Goal: Task Accomplishment & Management: Complete application form

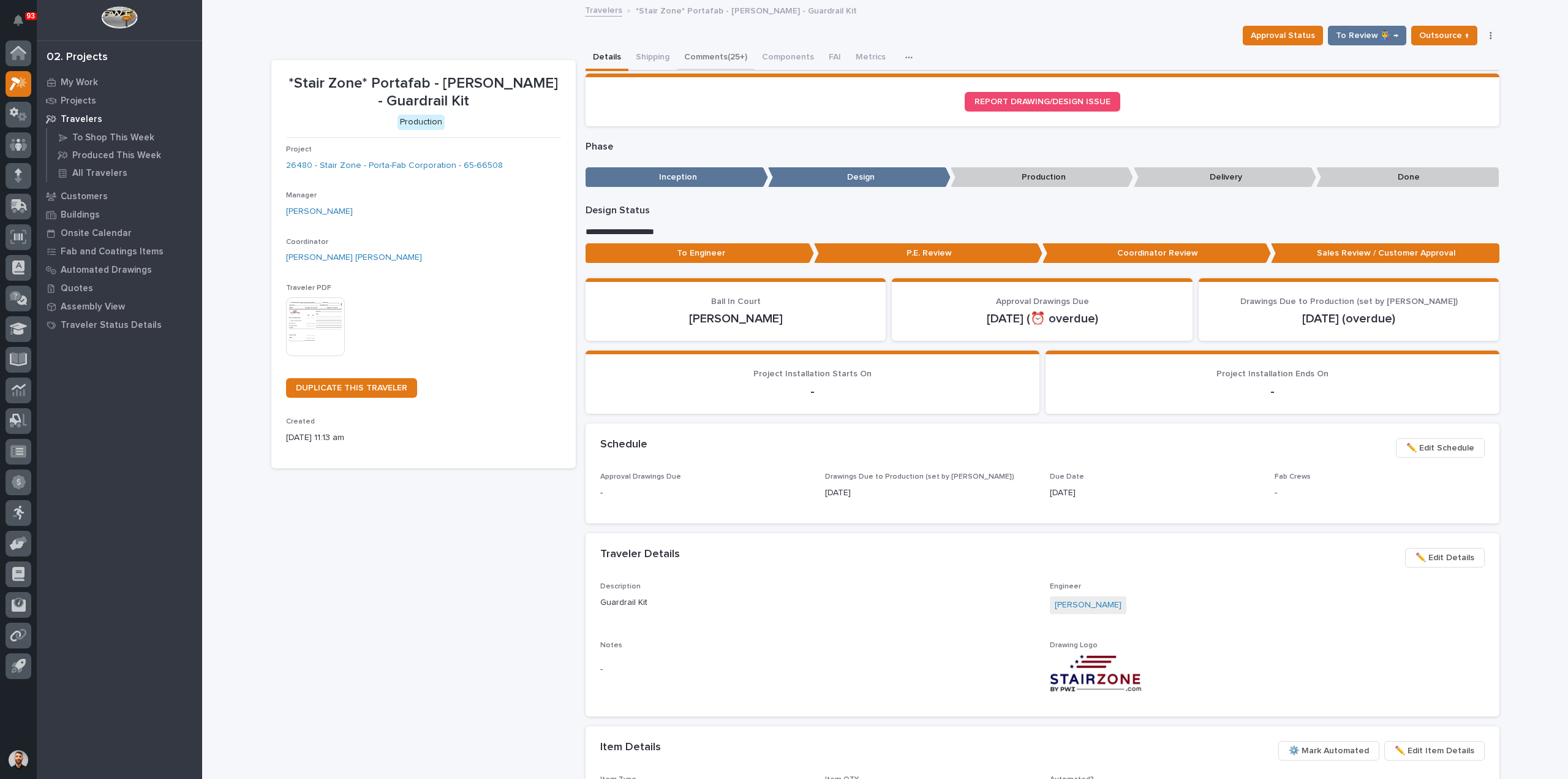
click at [723, 56] on button "Comments (25+)" at bounding box center [716, 58] width 78 height 26
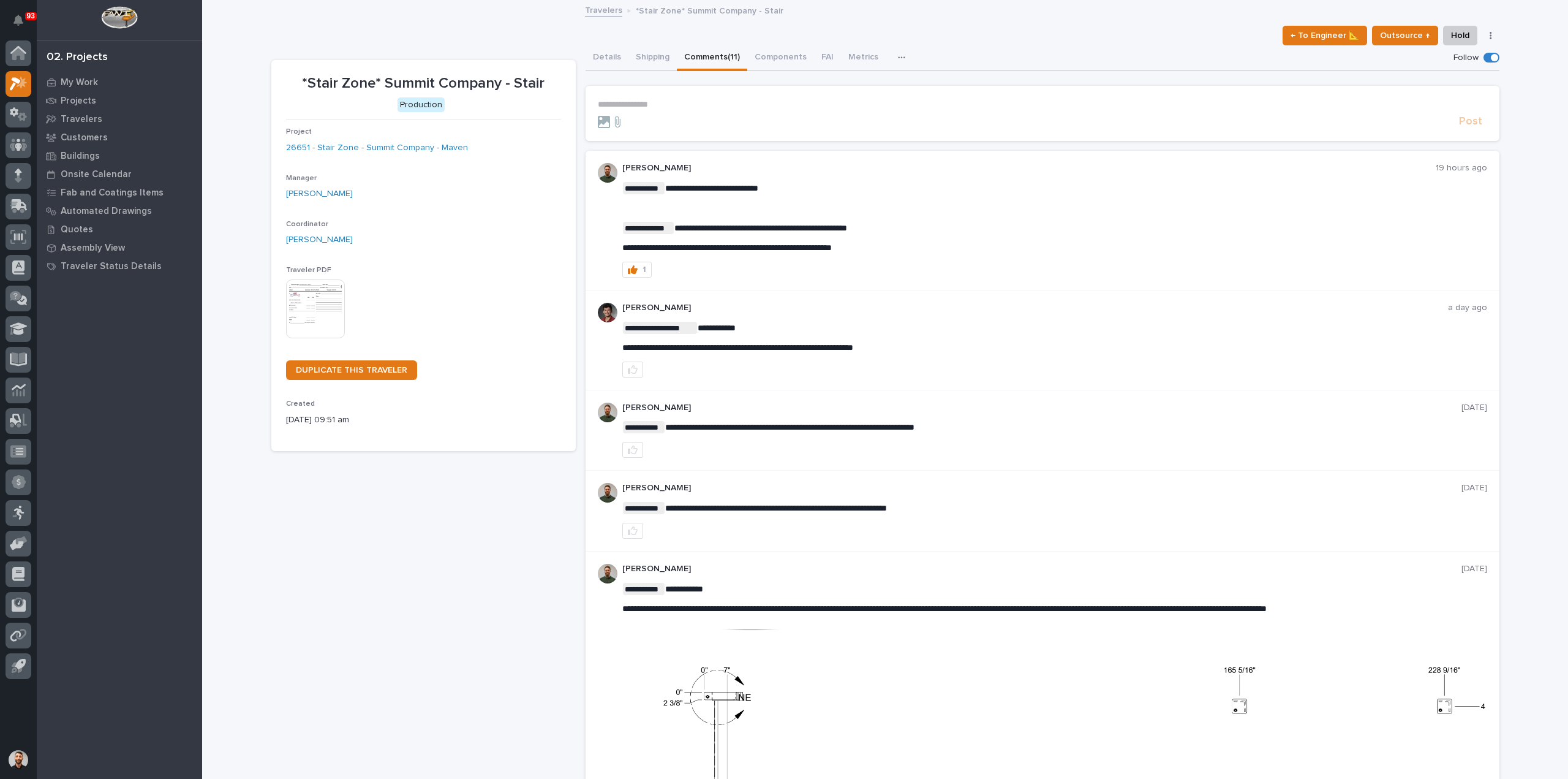
click at [682, 104] on p "**********" at bounding box center [1042, 104] width 889 height 10
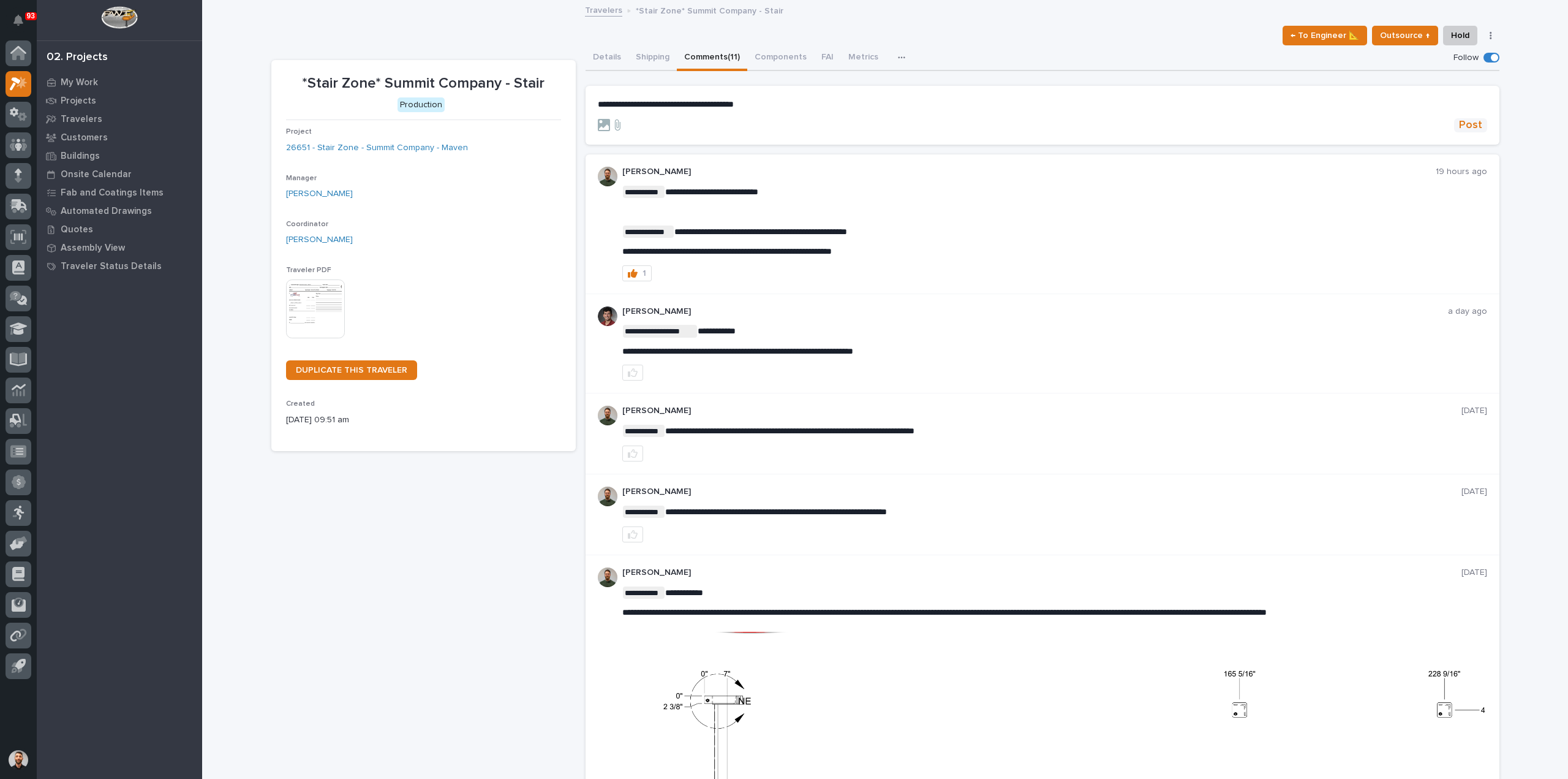
click at [1473, 123] on span "Post" at bounding box center [1470, 125] width 23 height 14
click at [593, 55] on button "Details" at bounding box center [607, 58] width 43 height 26
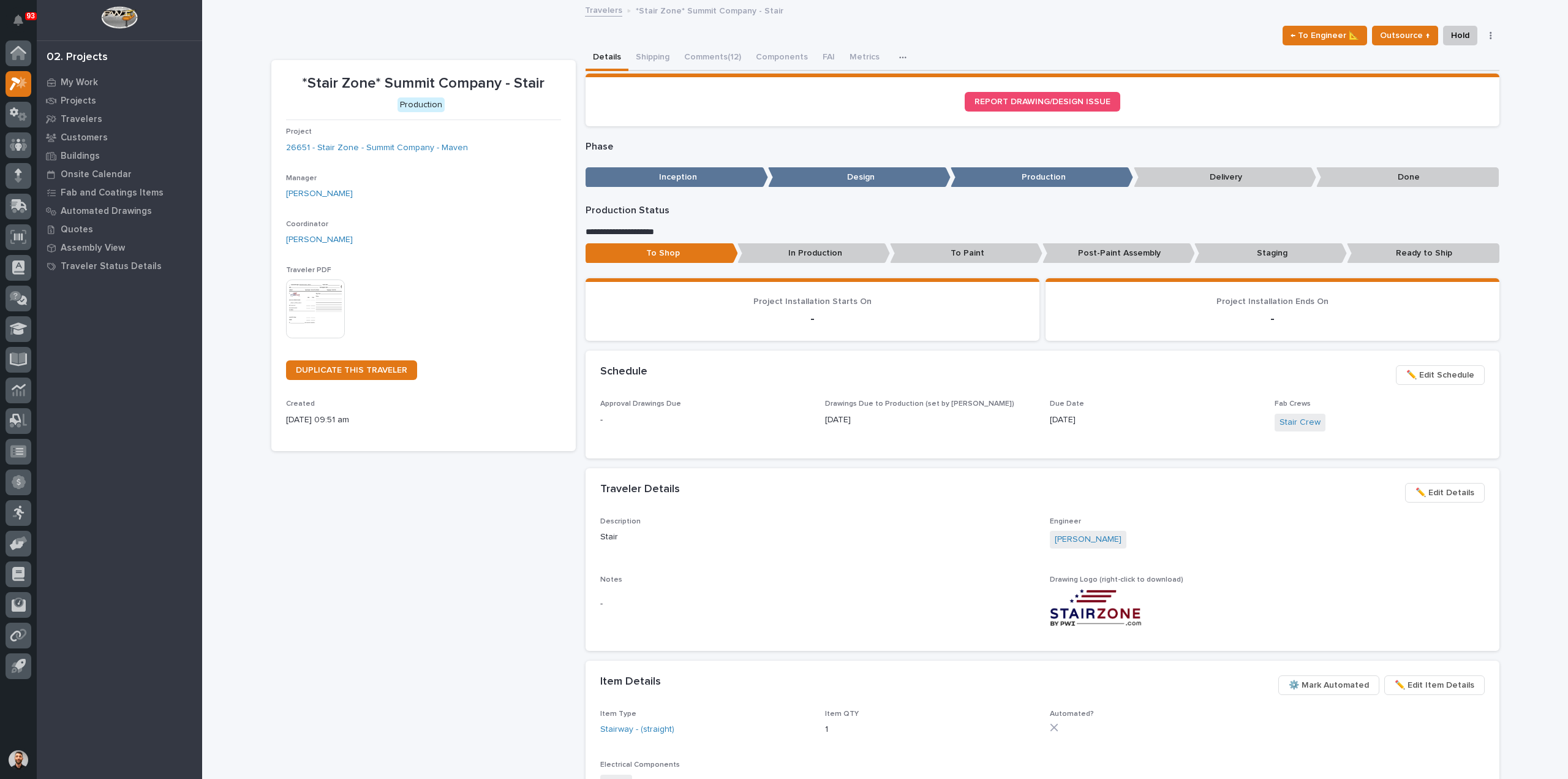
click at [375, 137] on div "Project 26651 - Stair Zone - Summit Company - Maven" at bounding box center [424, 146] width 275 height 36
click at [376, 143] on link "26651 - Stair Zone - Summit Company - Maven" at bounding box center [377, 148] width 182 height 13
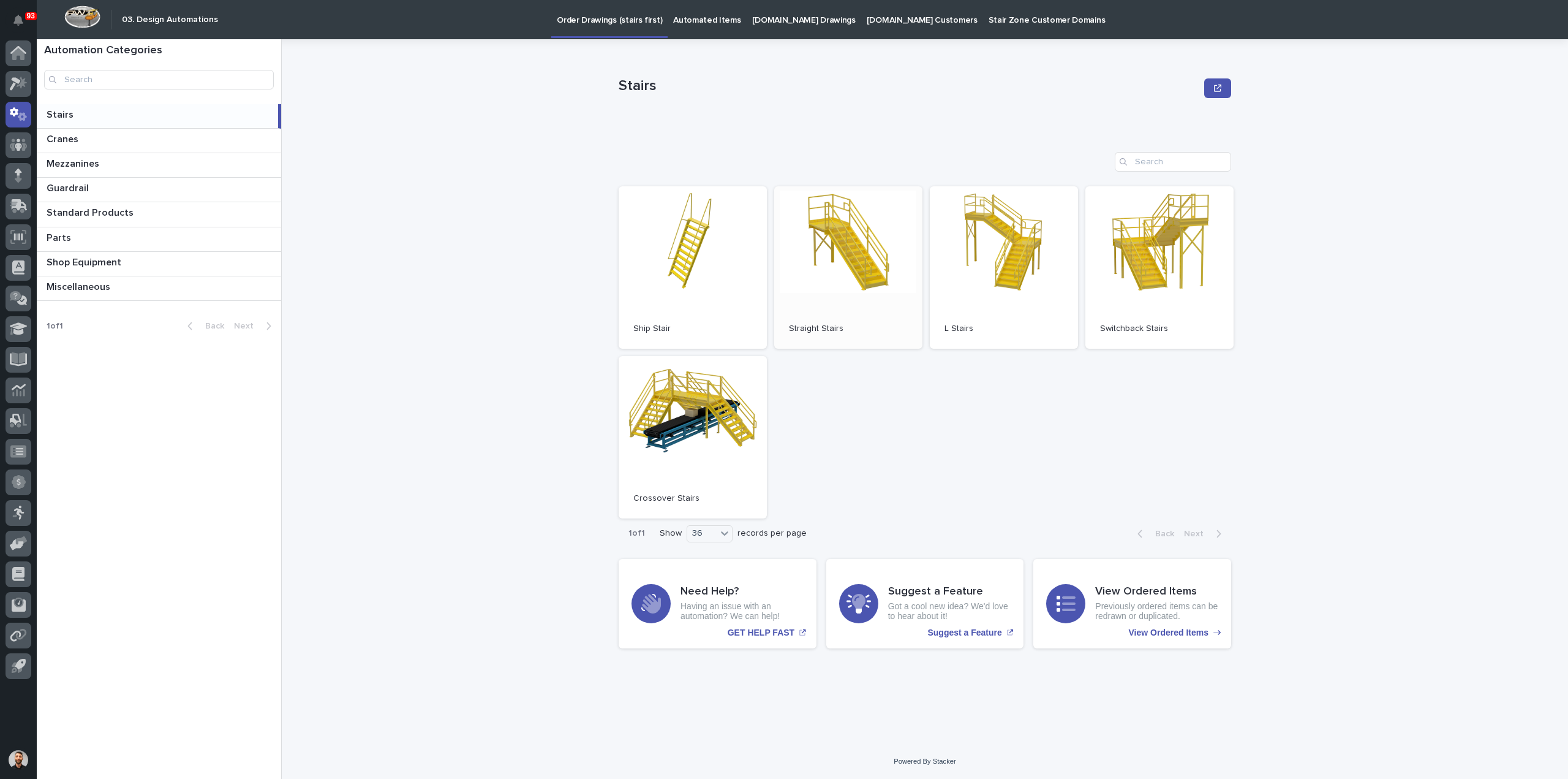
click at [860, 286] on link "Open" at bounding box center [848, 268] width 149 height 163
click at [694, 18] on p "Automated Items" at bounding box center [708, 13] width 68 height 26
click at [793, 228] on link "Open" at bounding box center [848, 268] width 149 height 163
click at [799, 262] on link "Open" at bounding box center [848, 268] width 149 height 163
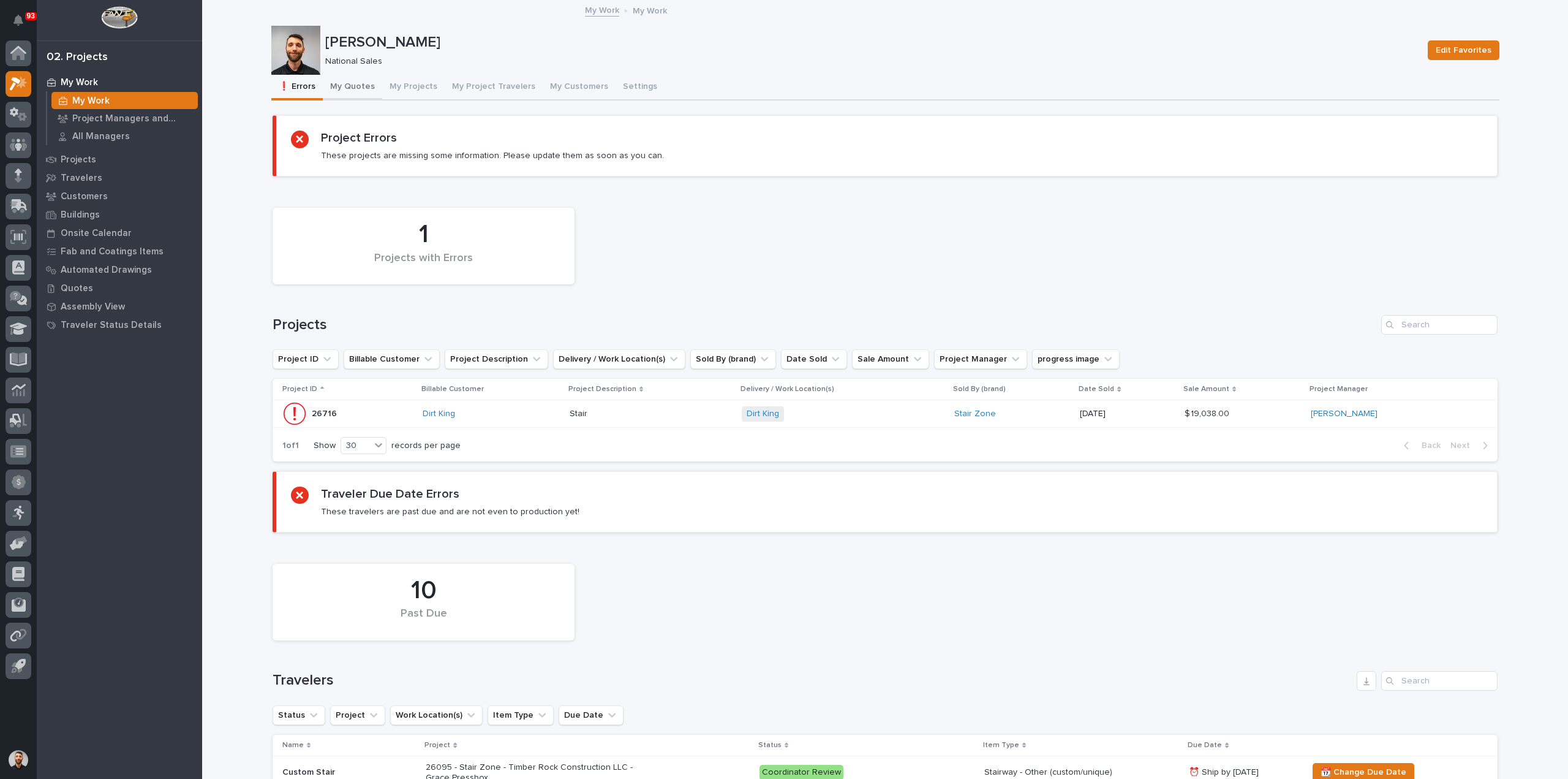
click at [357, 90] on button "My Quotes" at bounding box center [352, 88] width 60 height 26
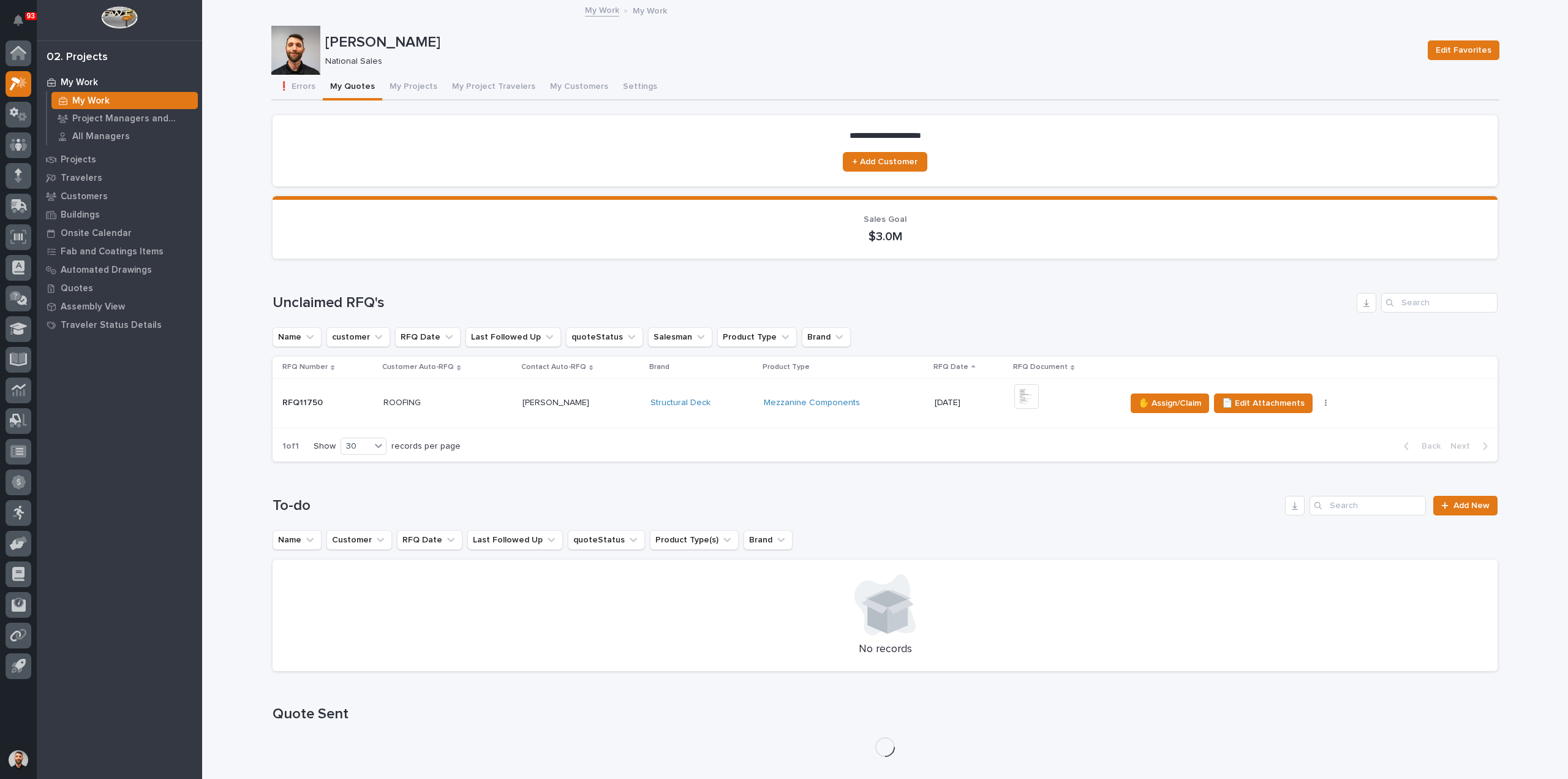
click at [468, 403] on p at bounding box center [448, 402] width 130 height 10
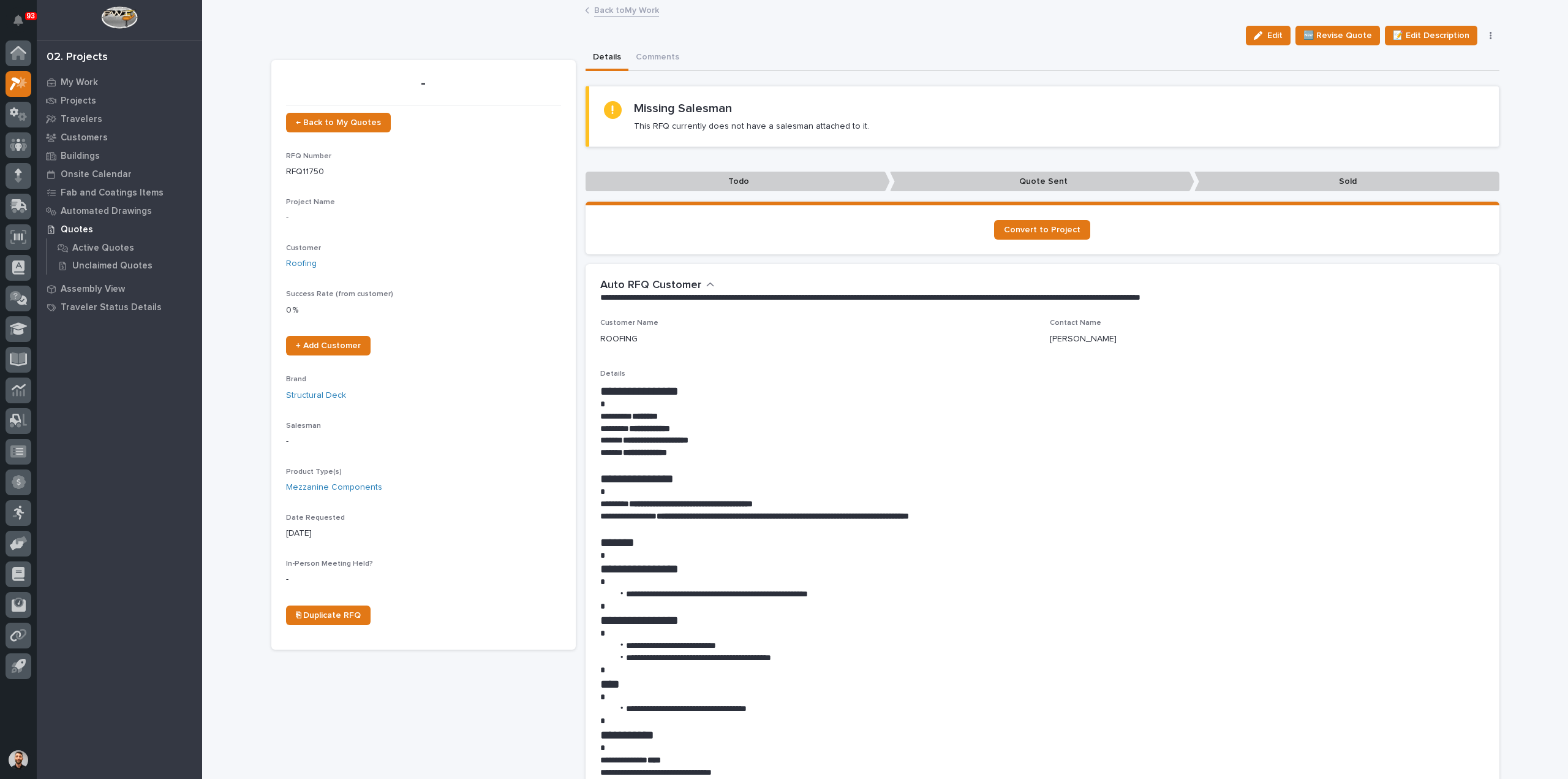
click at [1484, 28] on div "Edit 🆕 Revise Quote 📝 Edit Description 📞 Edit Contact Info ✋ Assign/Claim Delet…" at bounding box center [1370, 36] width 259 height 20
click at [1484, 39] on button "button" at bounding box center [1490, 35] width 17 height 9
click at [1420, 98] on span "Delete" at bounding box center [1417, 99] width 27 height 11
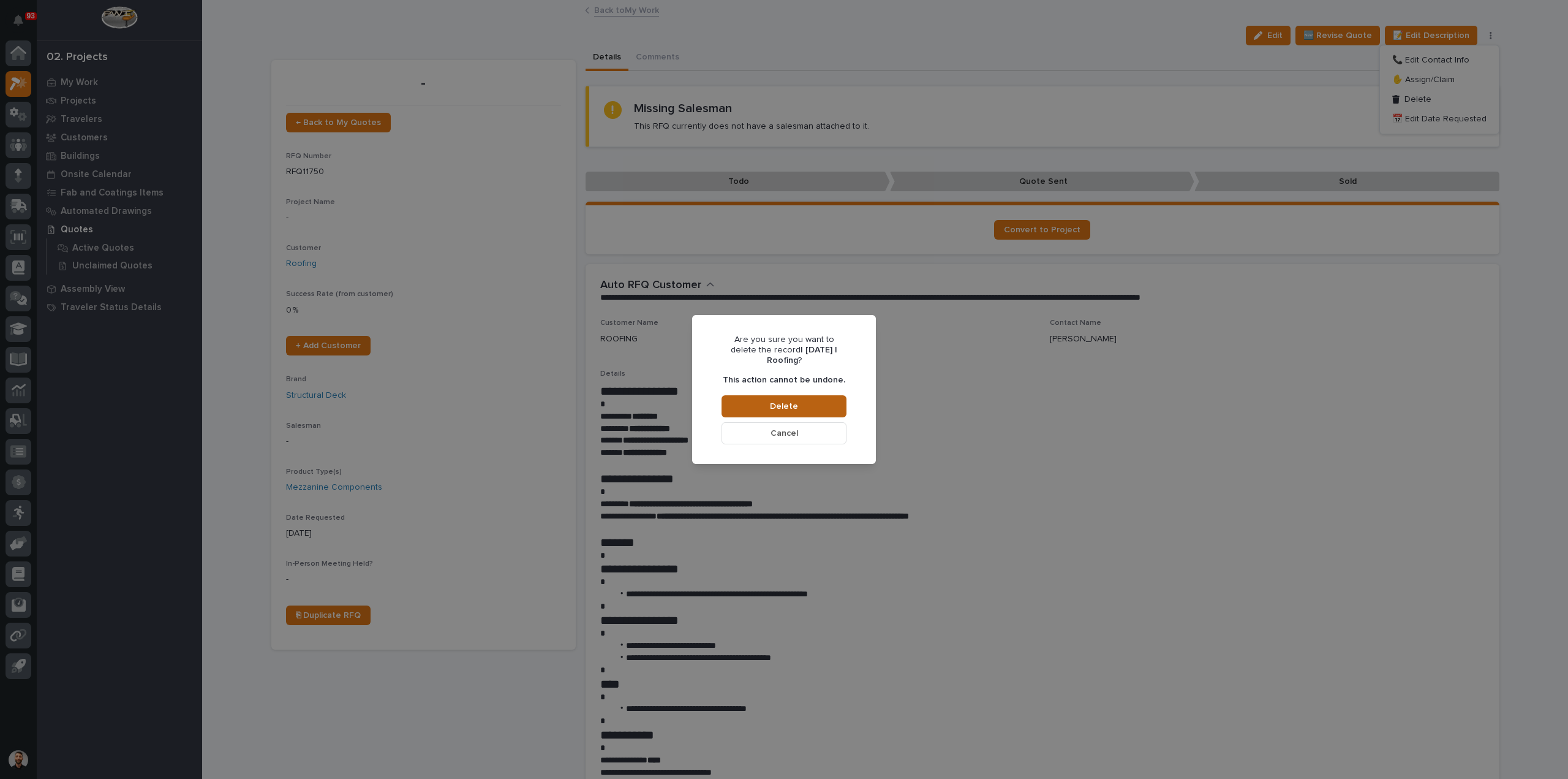
click at [808, 407] on button "Delete" at bounding box center [784, 406] width 125 height 22
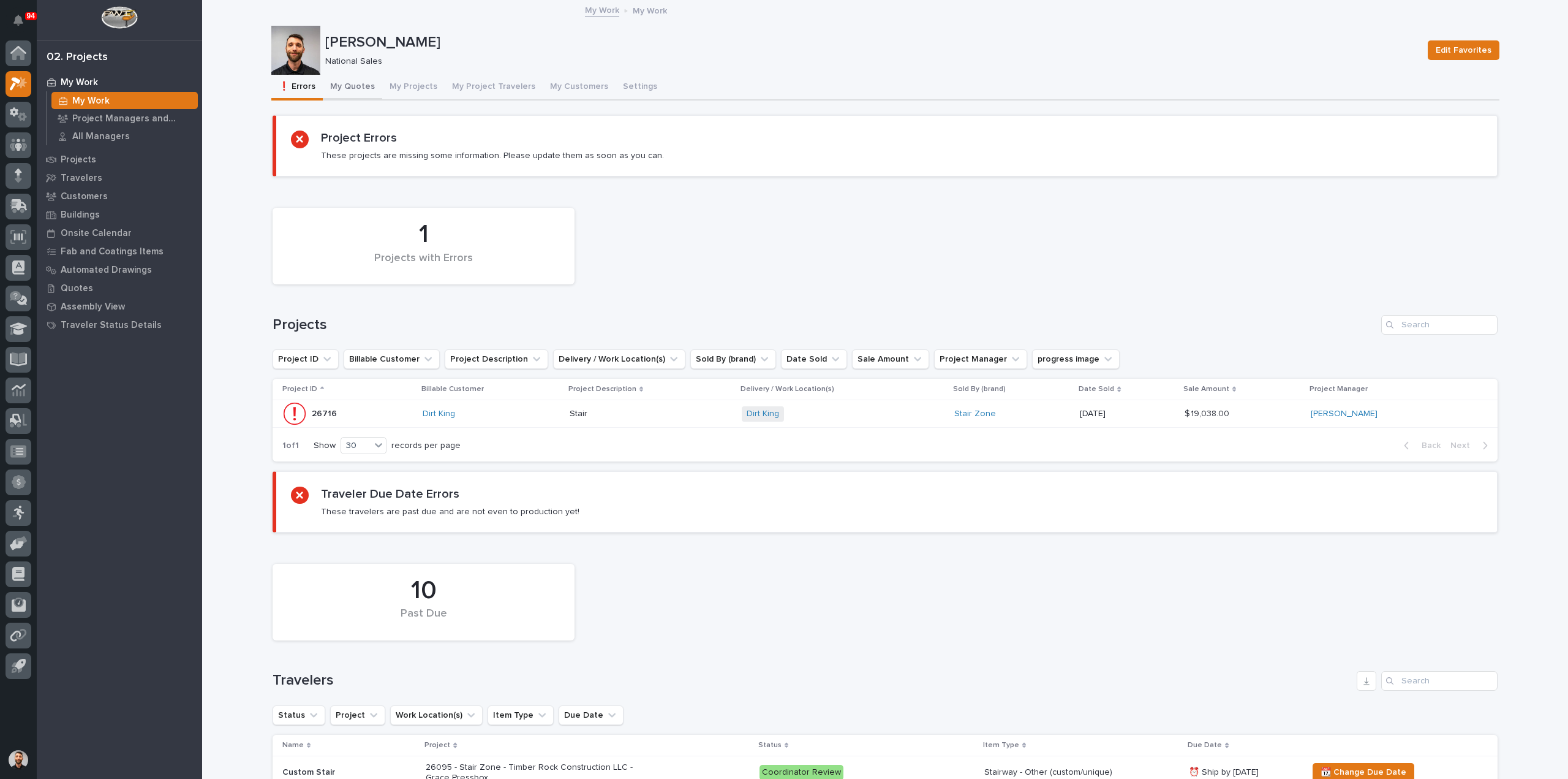
click at [360, 81] on button "My Quotes" at bounding box center [352, 88] width 60 height 26
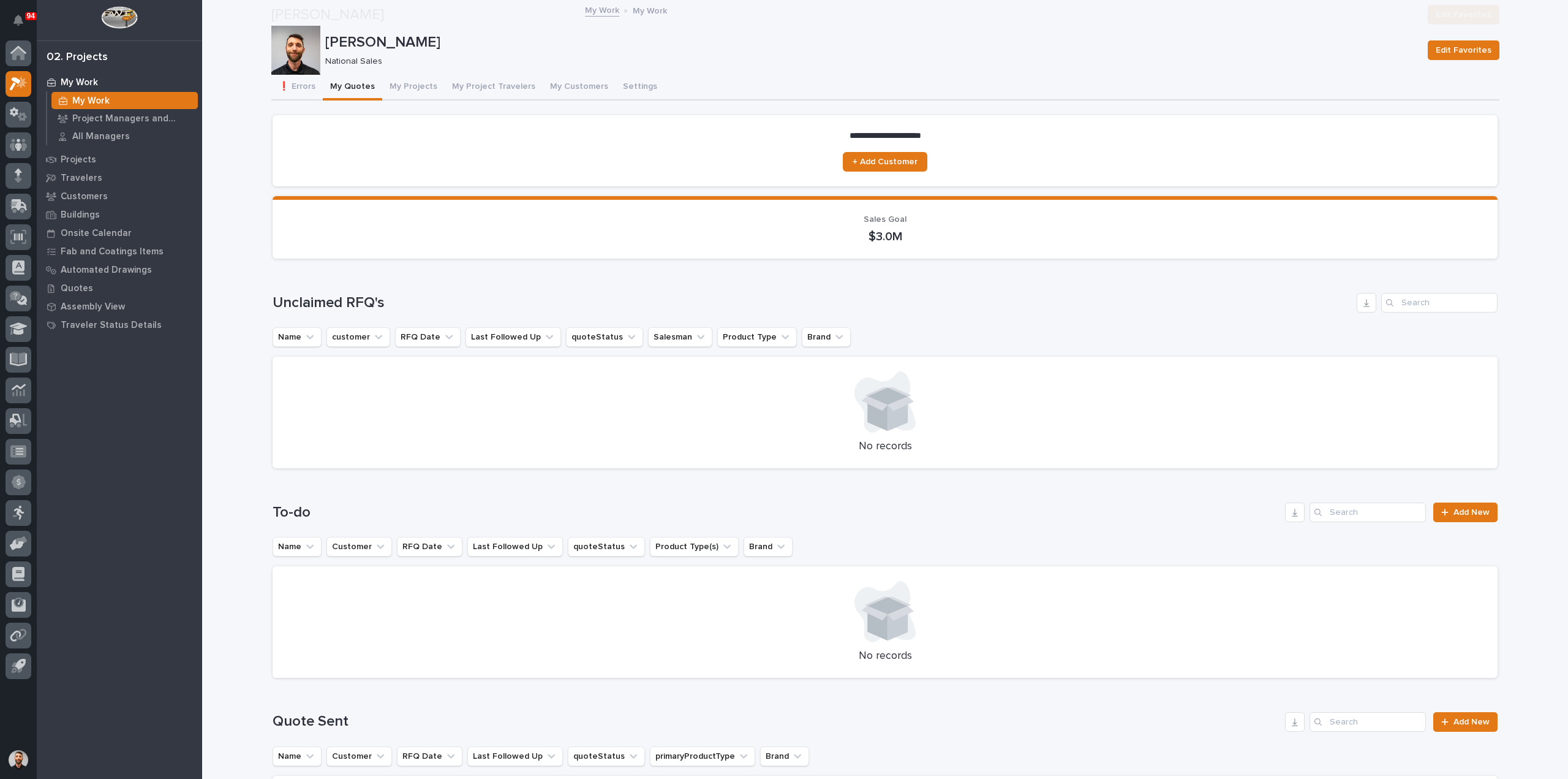
scroll to position [307, 0]
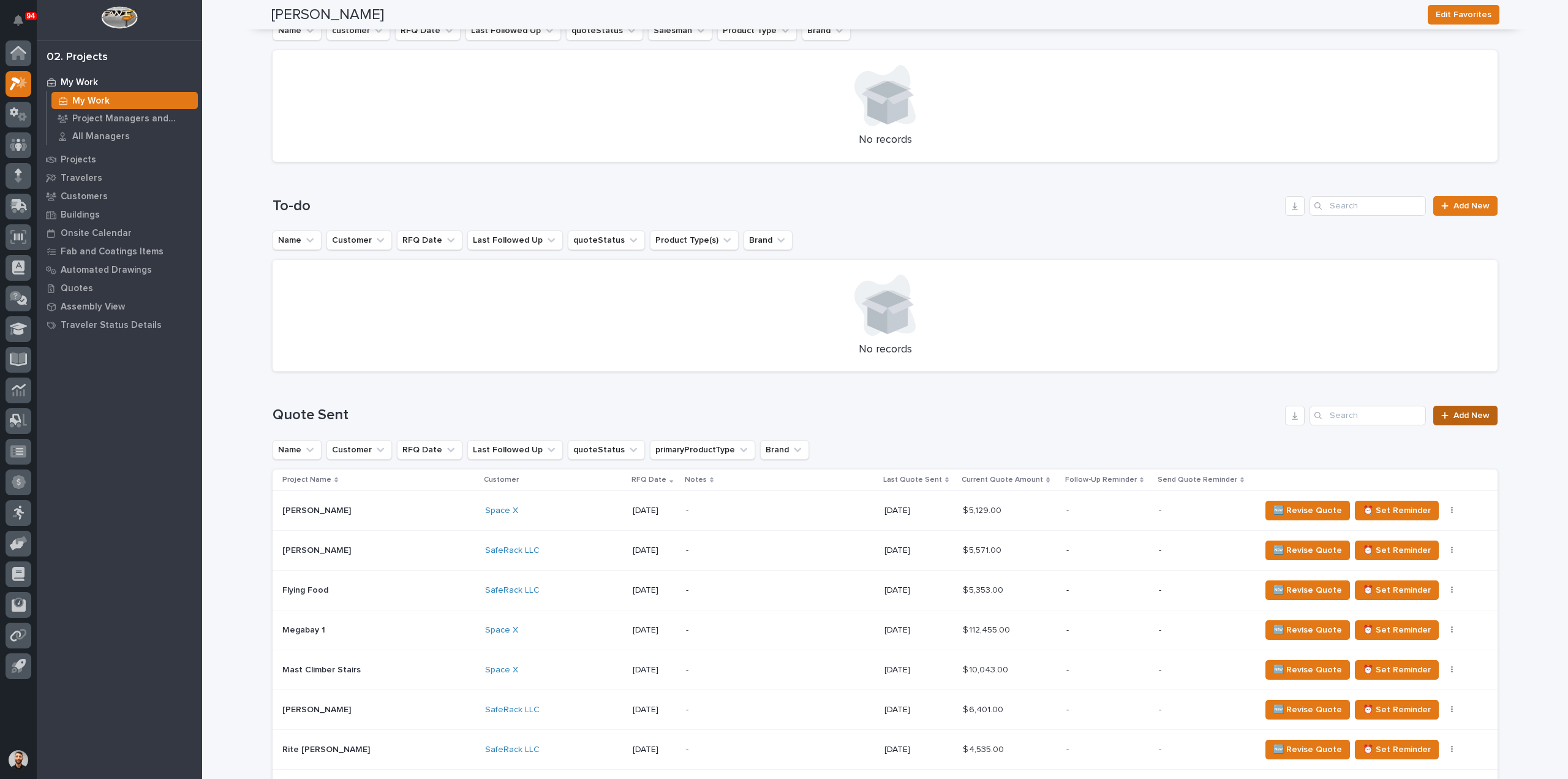
click at [1454, 421] on link "Add New" at bounding box center [1465, 415] width 64 height 20
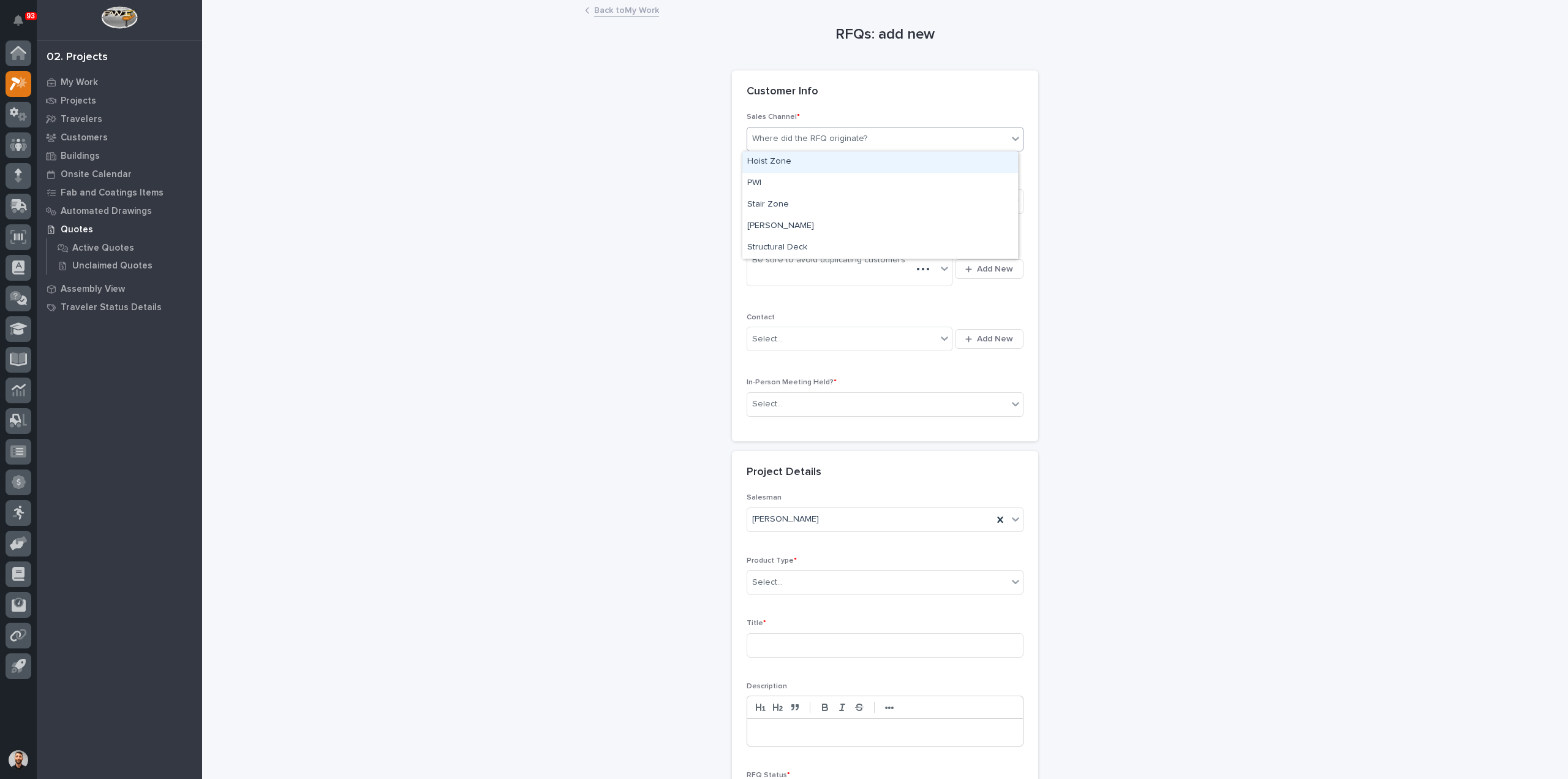
click at [836, 139] on div "Where did the RFQ originate?" at bounding box center [809, 139] width 115 height 13
type input "******"
click at [819, 138] on div "Where did the RFQ originate?" at bounding box center [877, 139] width 261 height 20
click at [805, 139] on div "Where did the RFQ originate?" at bounding box center [809, 139] width 115 height 13
click at [783, 198] on div "Stair Zone" at bounding box center [880, 205] width 275 height 21
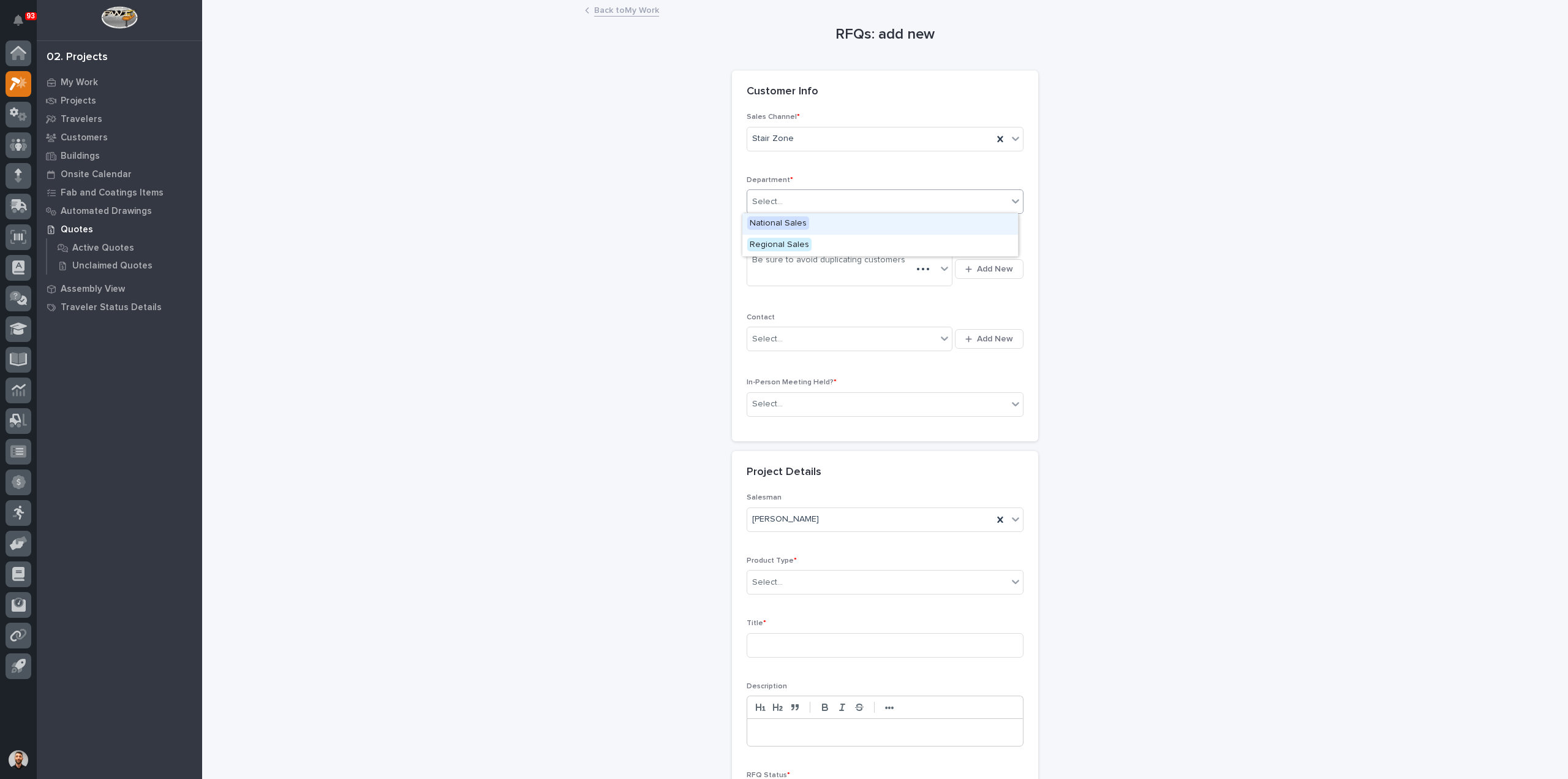
click at [784, 209] on div "Select..." at bounding box center [877, 202] width 261 height 20
click at [789, 228] on span "National Sales" at bounding box center [779, 224] width 62 height 14
click at [792, 272] on div "Be sure to avoid duplicating customers" at bounding box center [829, 269] width 165 height 33
type input "******"
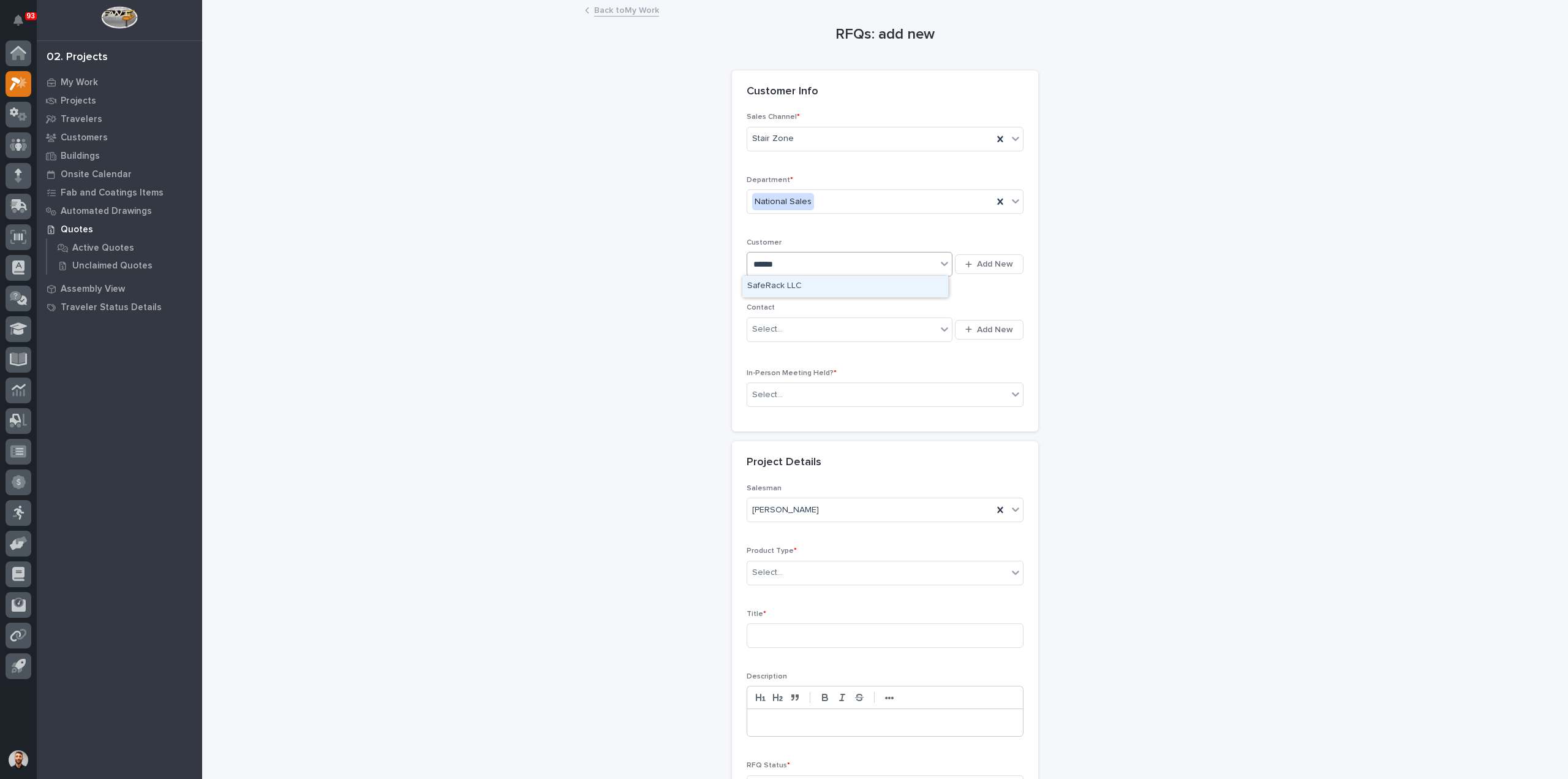
click at [795, 288] on div "SafeRack LLC" at bounding box center [845, 286] width 206 height 21
click at [793, 330] on div "Select..." at bounding box center [842, 330] width 190 height 20
type input "******"
click at [801, 349] on div "SafeRack - Marcus Jordan" at bounding box center [845, 351] width 206 height 21
click at [786, 402] on div "Select..." at bounding box center [884, 394] width 276 height 25
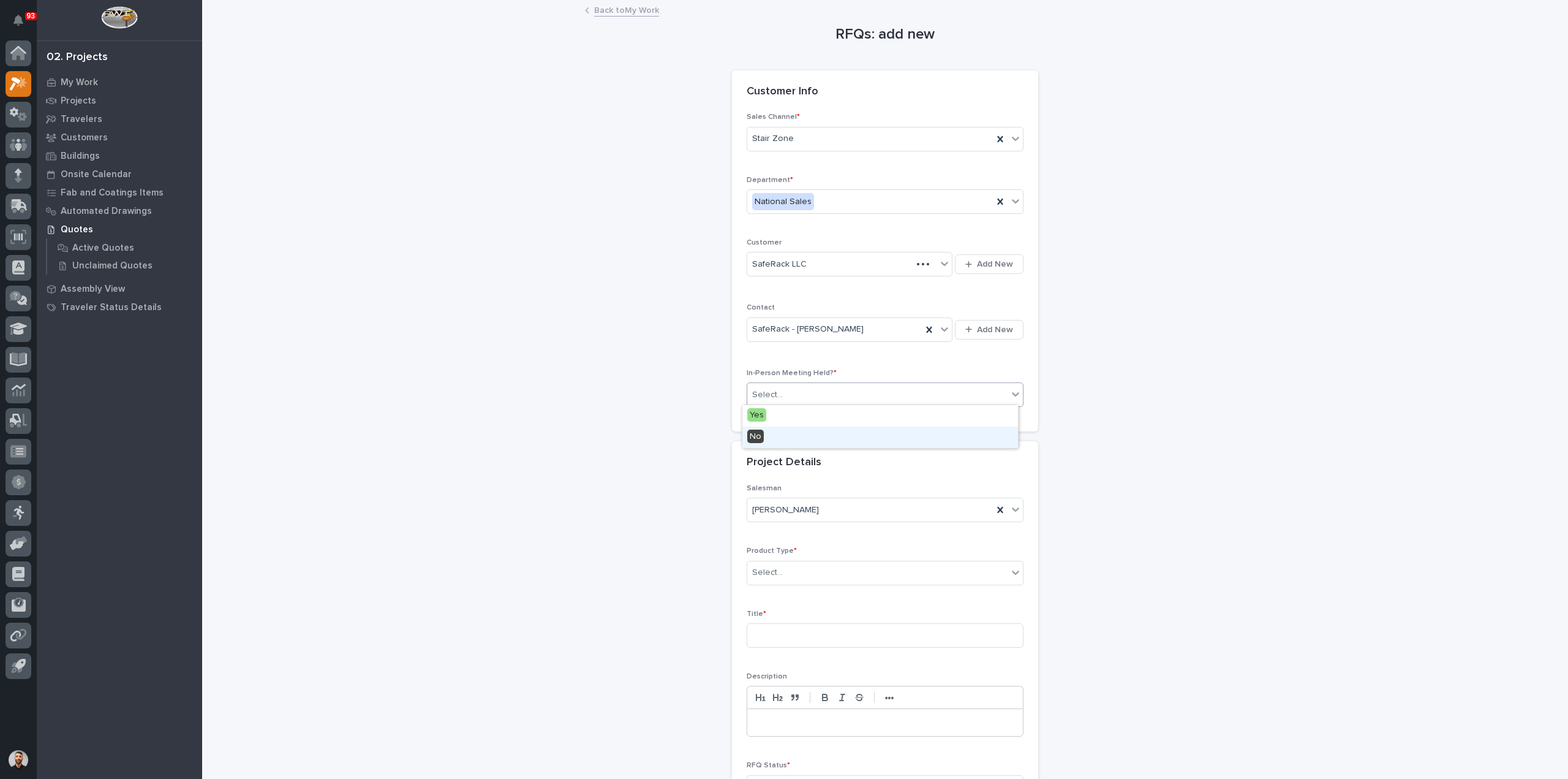
click at [767, 438] on div "No" at bounding box center [880, 436] width 275 height 21
drag, startPoint x: 792, startPoint y: 559, endPoint x: 795, endPoint y: 568, distance: 9.5
click at [793, 564] on div "Product Type * Select..." at bounding box center [884, 571] width 276 height 48
click at [795, 570] on div "Select..." at bounding box center [877, 572] width 261 height 20
type input "***"
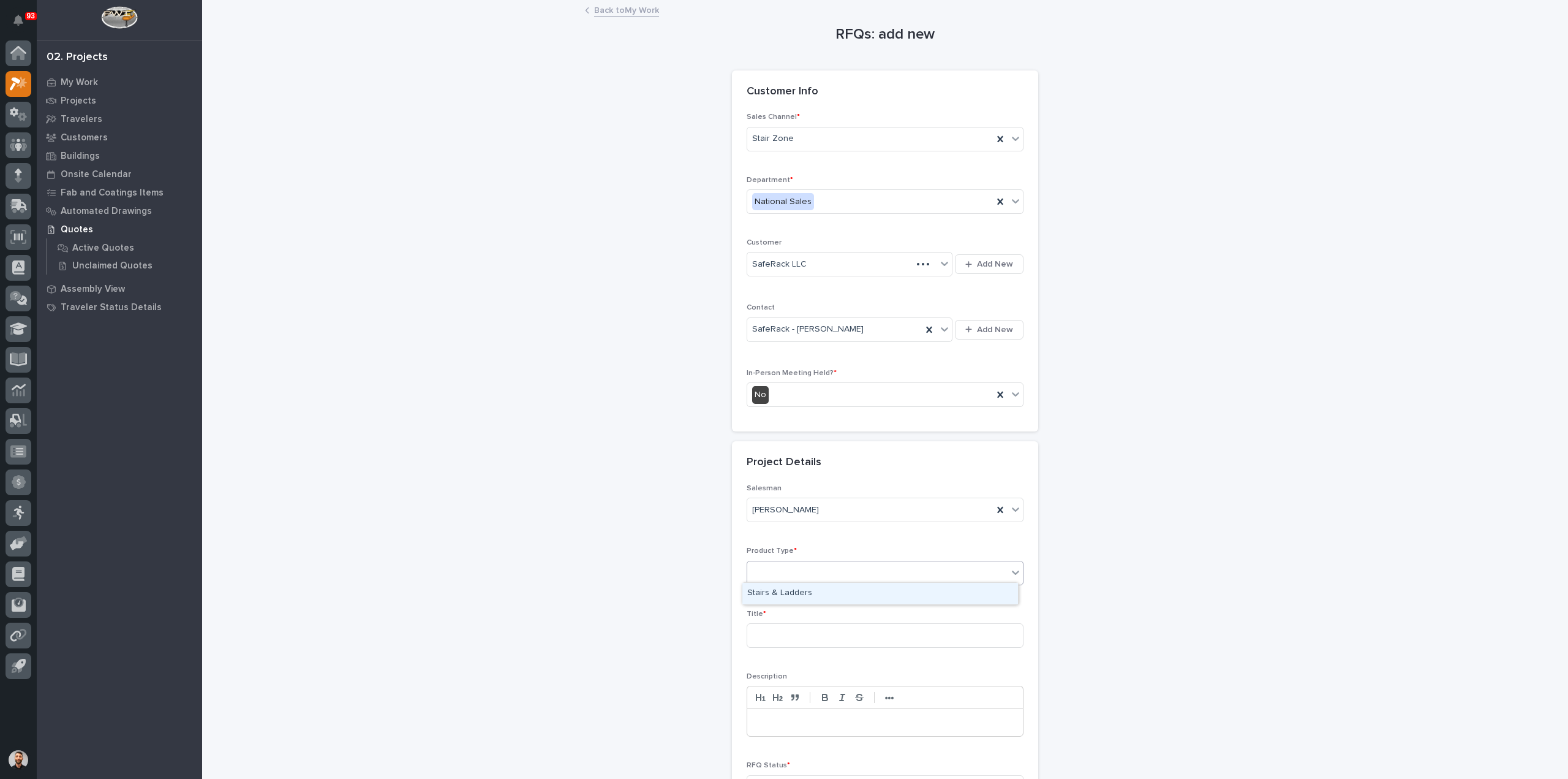
click at [706, 556] on div "RFQs: add new Loading... Saving… Loading... Saving… Loading... Saving… Customer…" at bounding box center [885, 427] width 1229 height 853
click at [780, 572] on div "Select..." at bounding box center [877, 572] width 261 height 20
type input "***"
click at [781, 596] on div "Stairs & Ladders" at bounding box center [880, 593] width 275 height 21
click at [784, 633] on input at bounding box center [884, 635] width 276 height 25
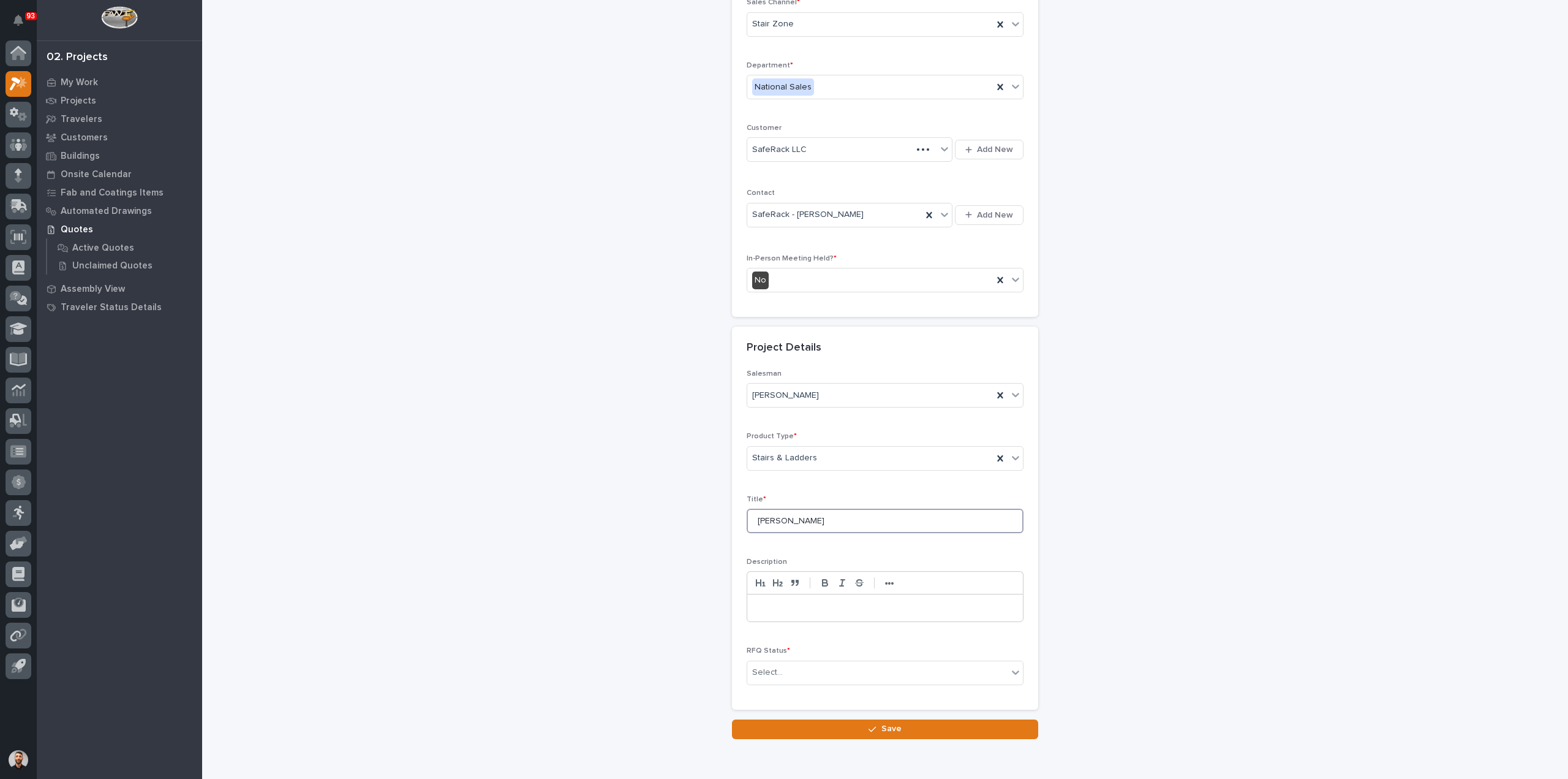
scroll to position [166, 0]
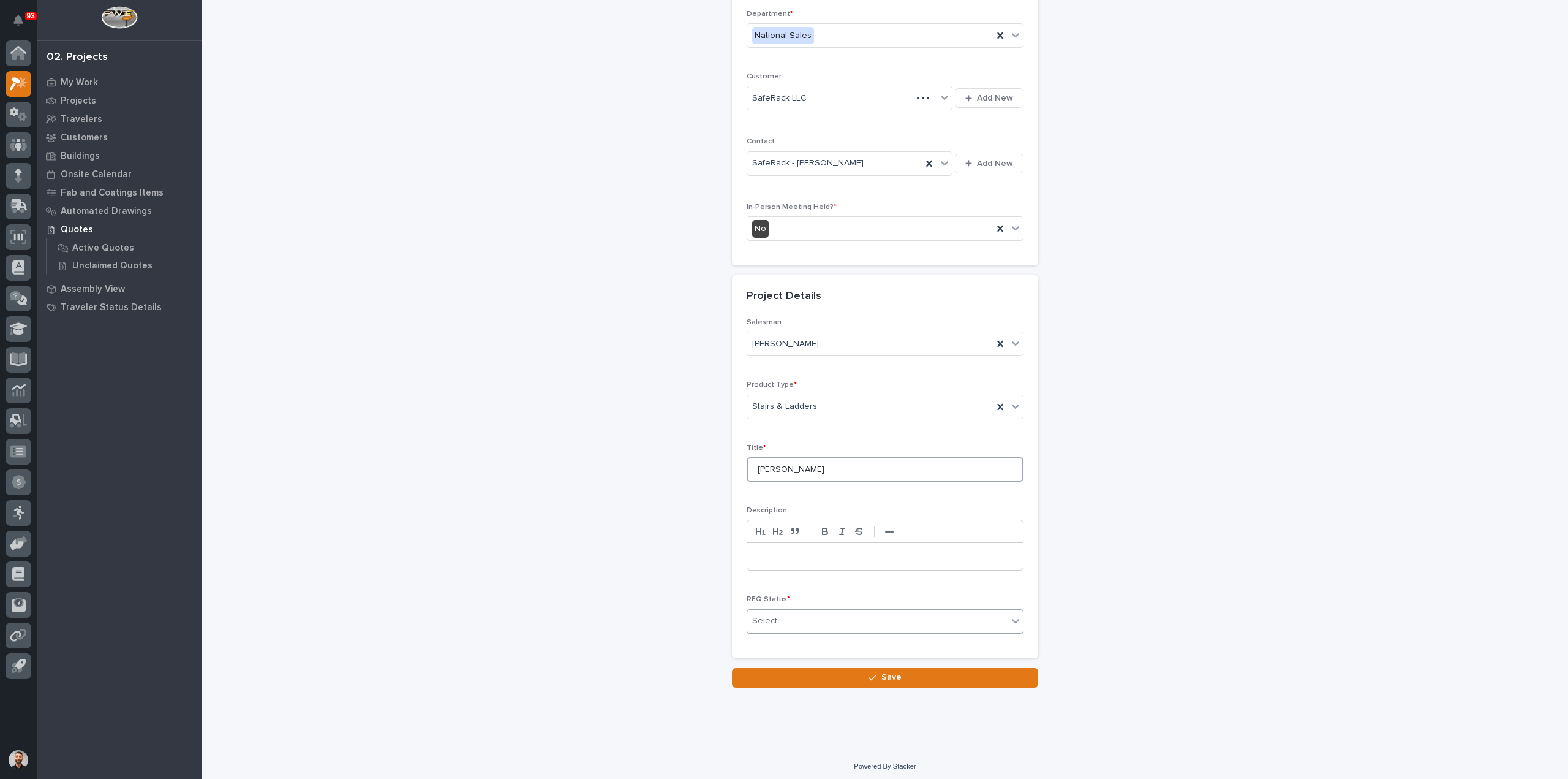
type input "Dan Halpert"
click at [812, 619] on div "Select..." at bounding box center [877, 621] width 261 height 20
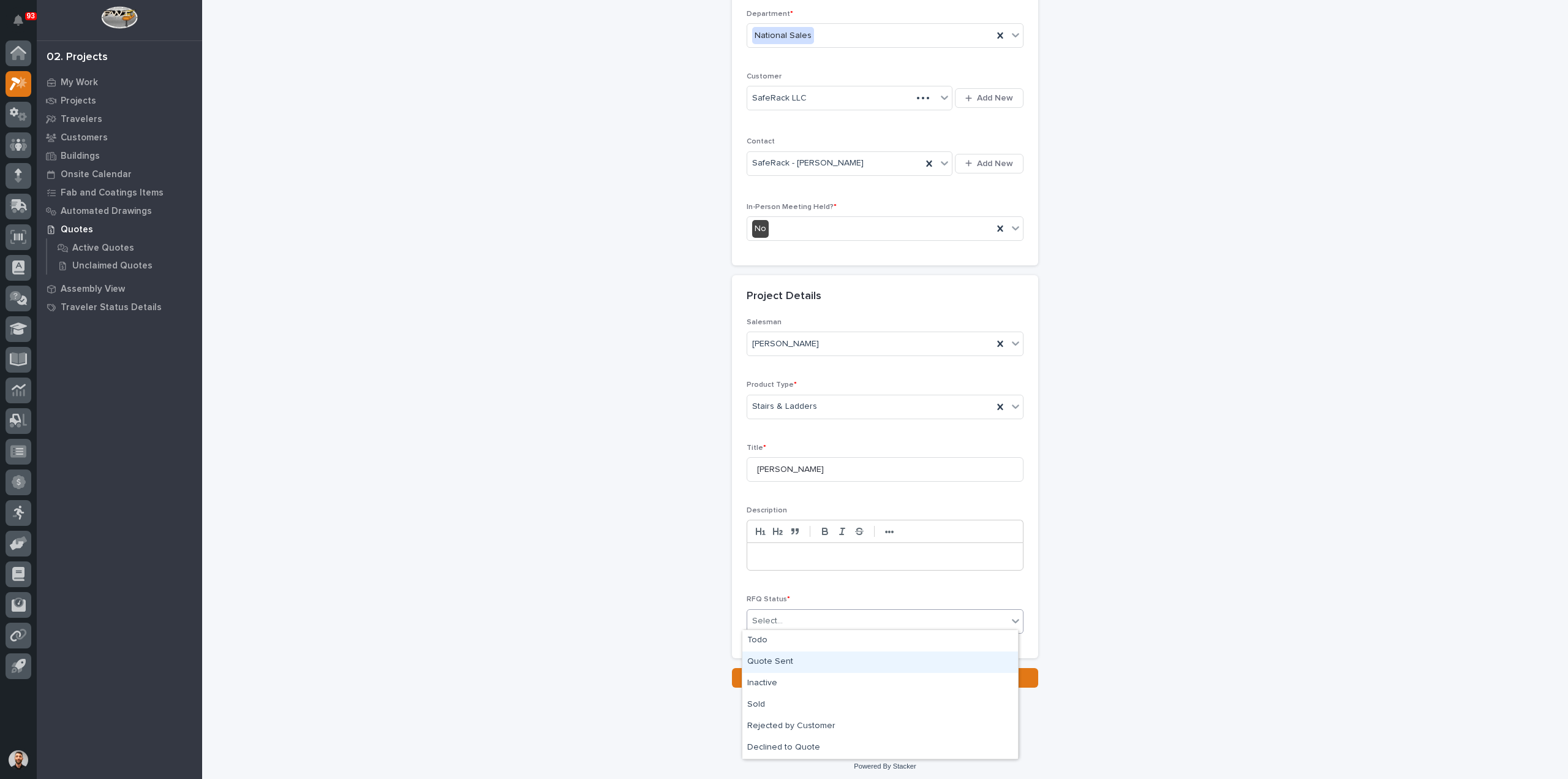
click at [792, 658] on div "Quote Sent" at bounding box center [880, 661] width 275 height 21
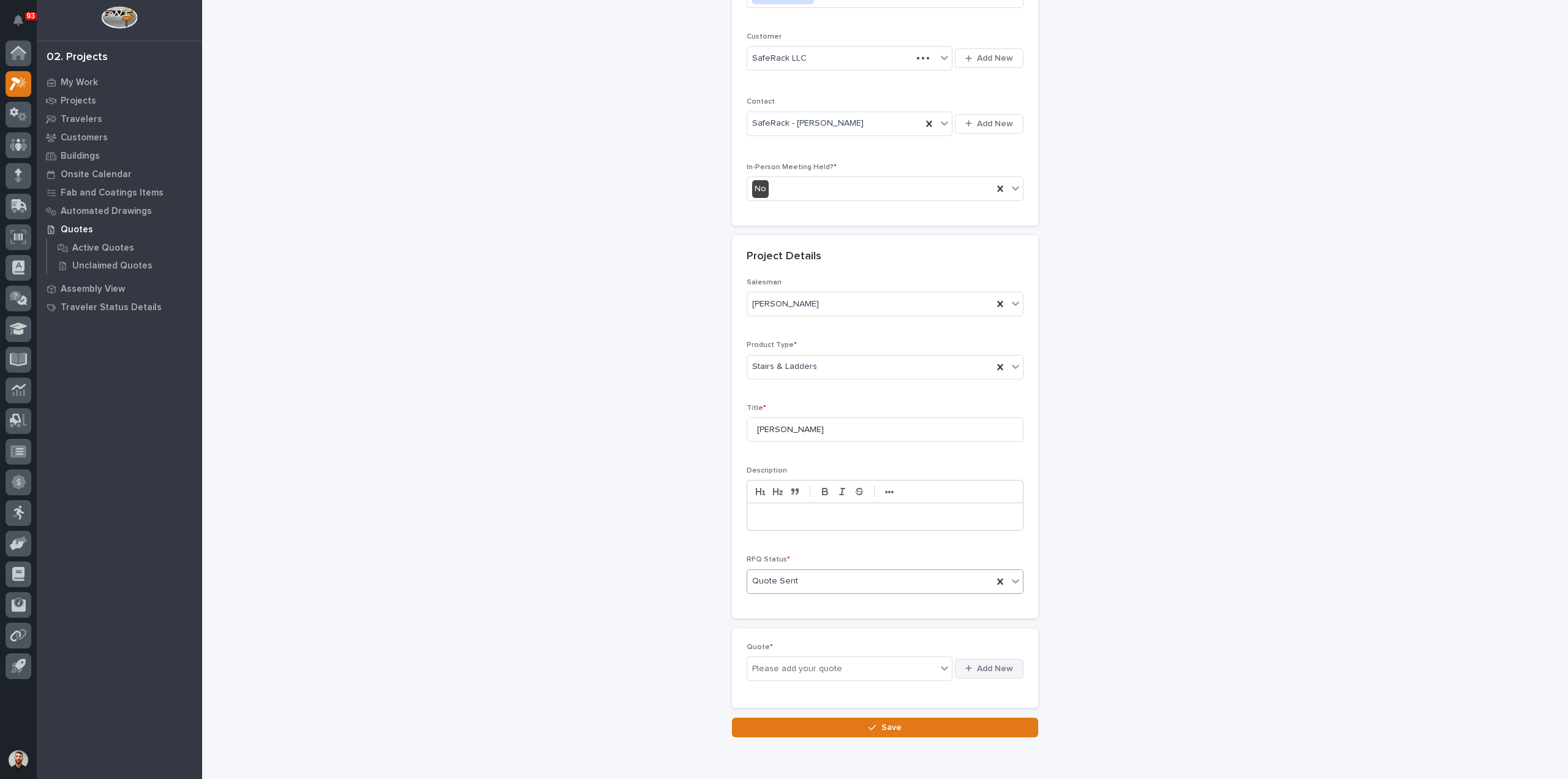
scroll to position [211, 0]
click at [998, 660] on span "Add New" at bounding box center [995, 663] width 36 height 11
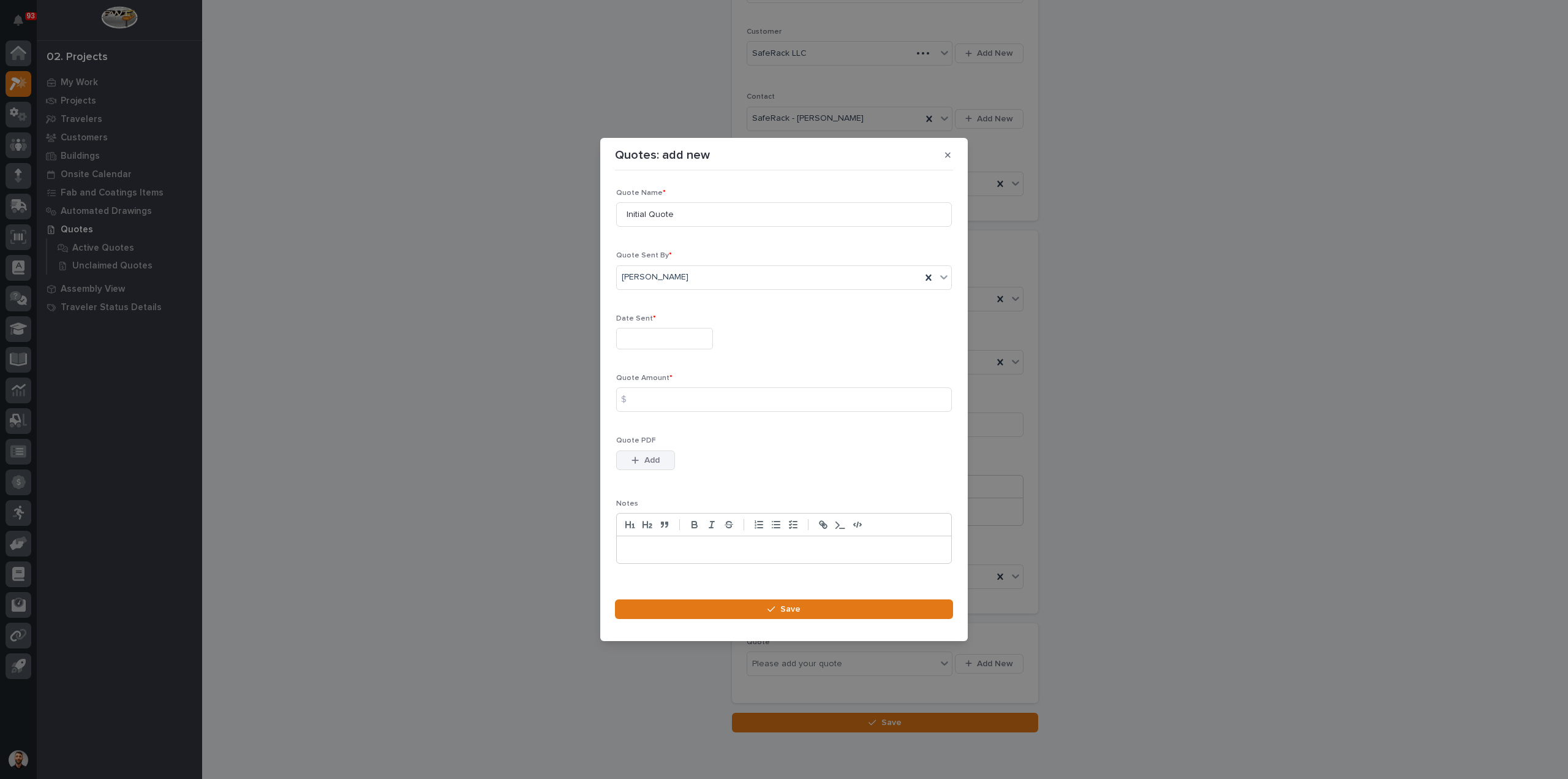
click at [643, 464] on button "Add" at bounding box center [645, 460] width 59 height 20
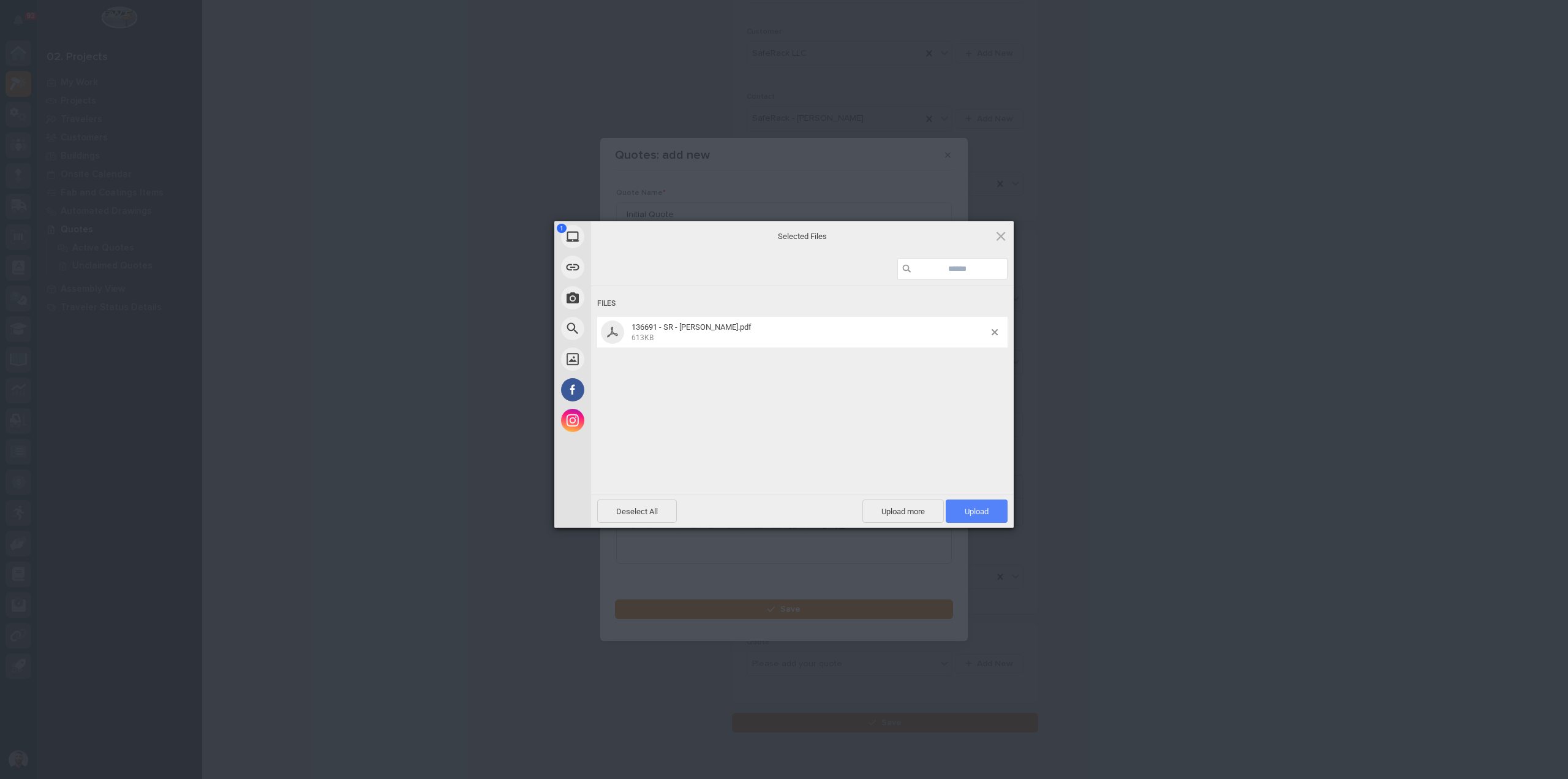
click at [970, 515] on span "Upload 1" at bounding box center [977, 511] width 24 height 9
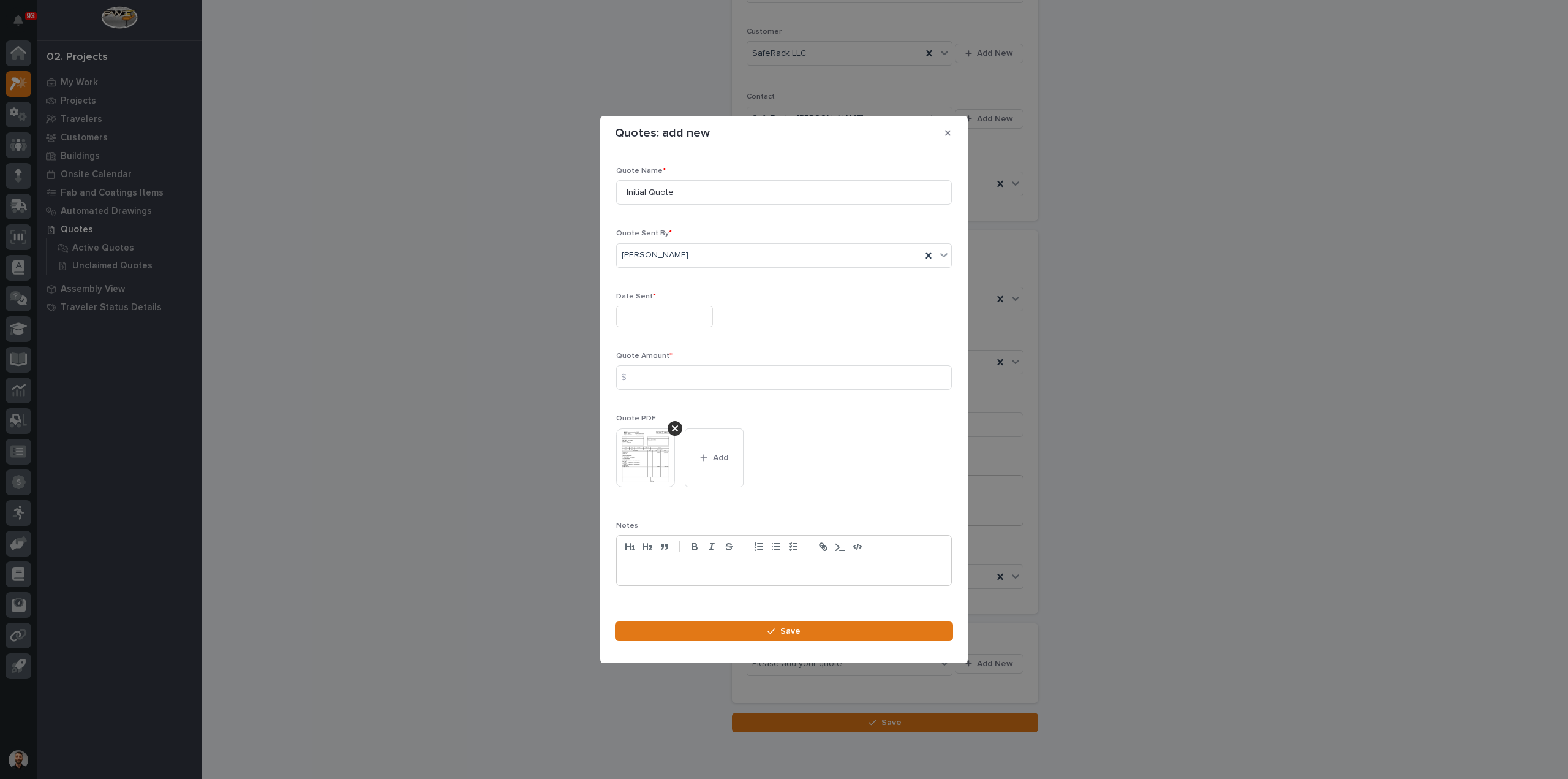
click at [634, 370] on div "$" at bounding box center [628, 378] width 25 height 25
click at [646, 374] on input at bounding box center [784, 378] width 335 height 25
type input "15836"
click at [712, 309] on input "text" at bounding box center [664, 316] width 97 height 21
click at [667, 219] on div "13" at bounding box center [661, 217] width 17 height 17
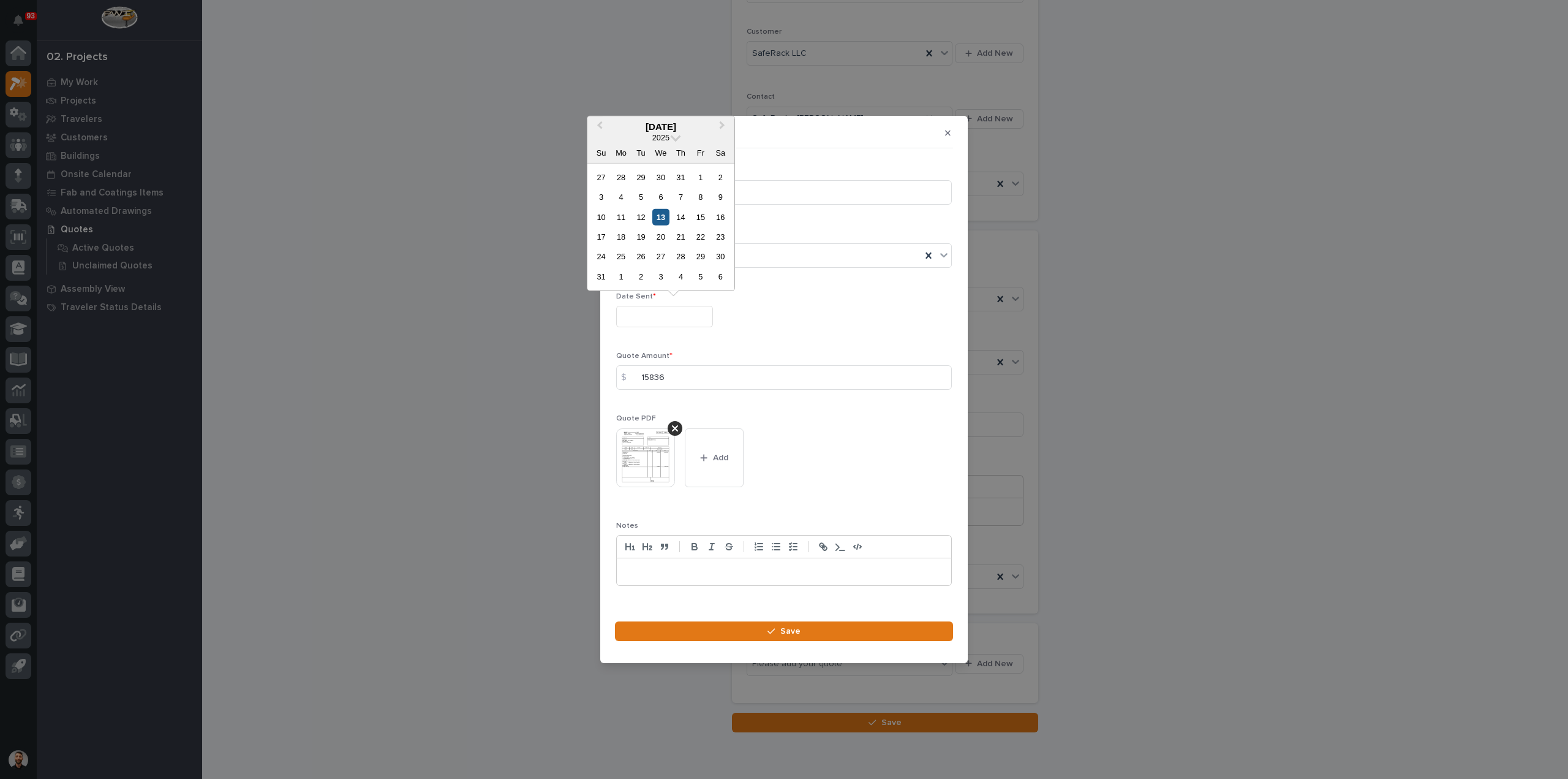
type input "**********"
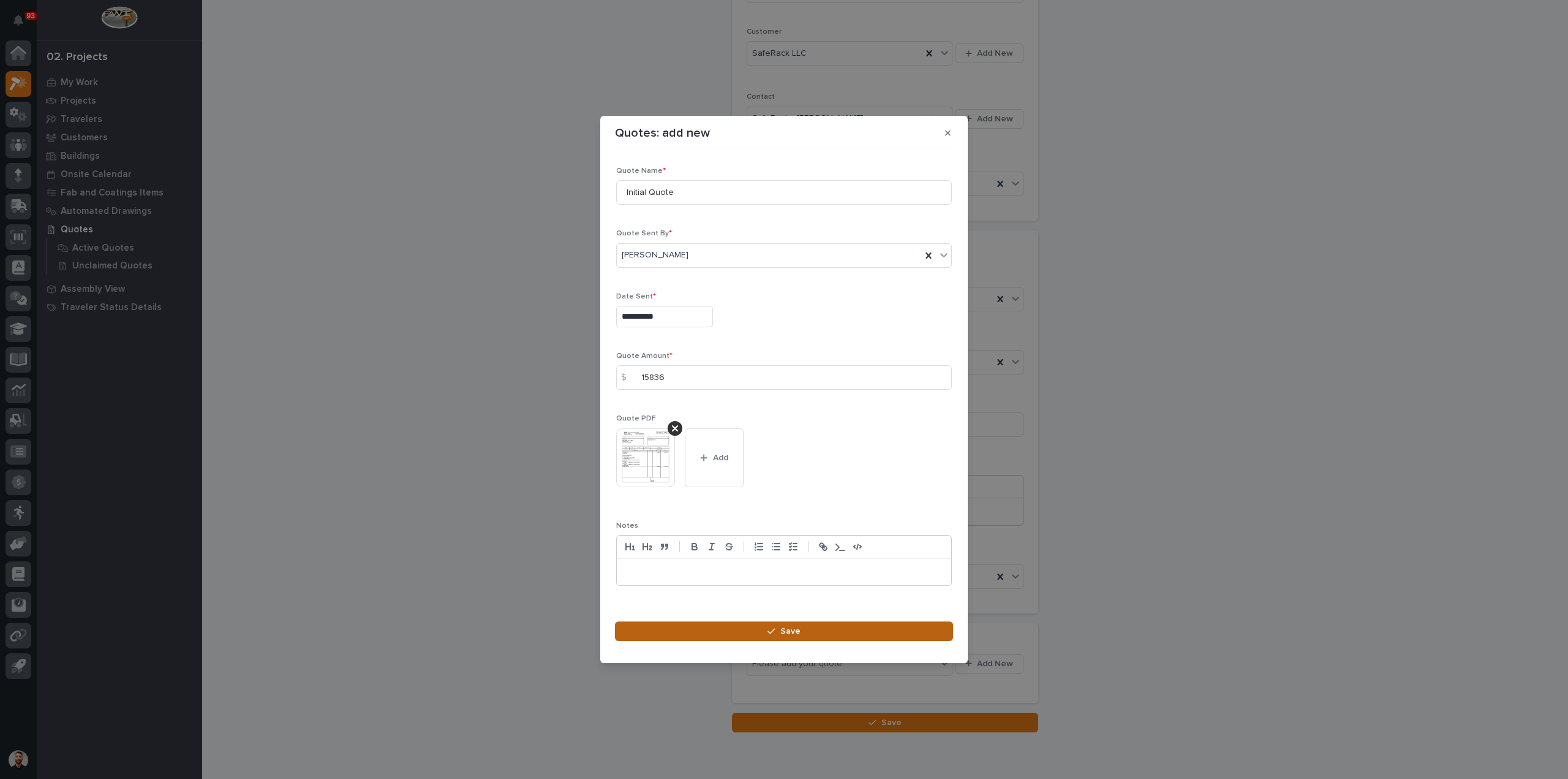
click at [823, 634] on button "Save" at bounding box center [784, 631] width 338 height 20
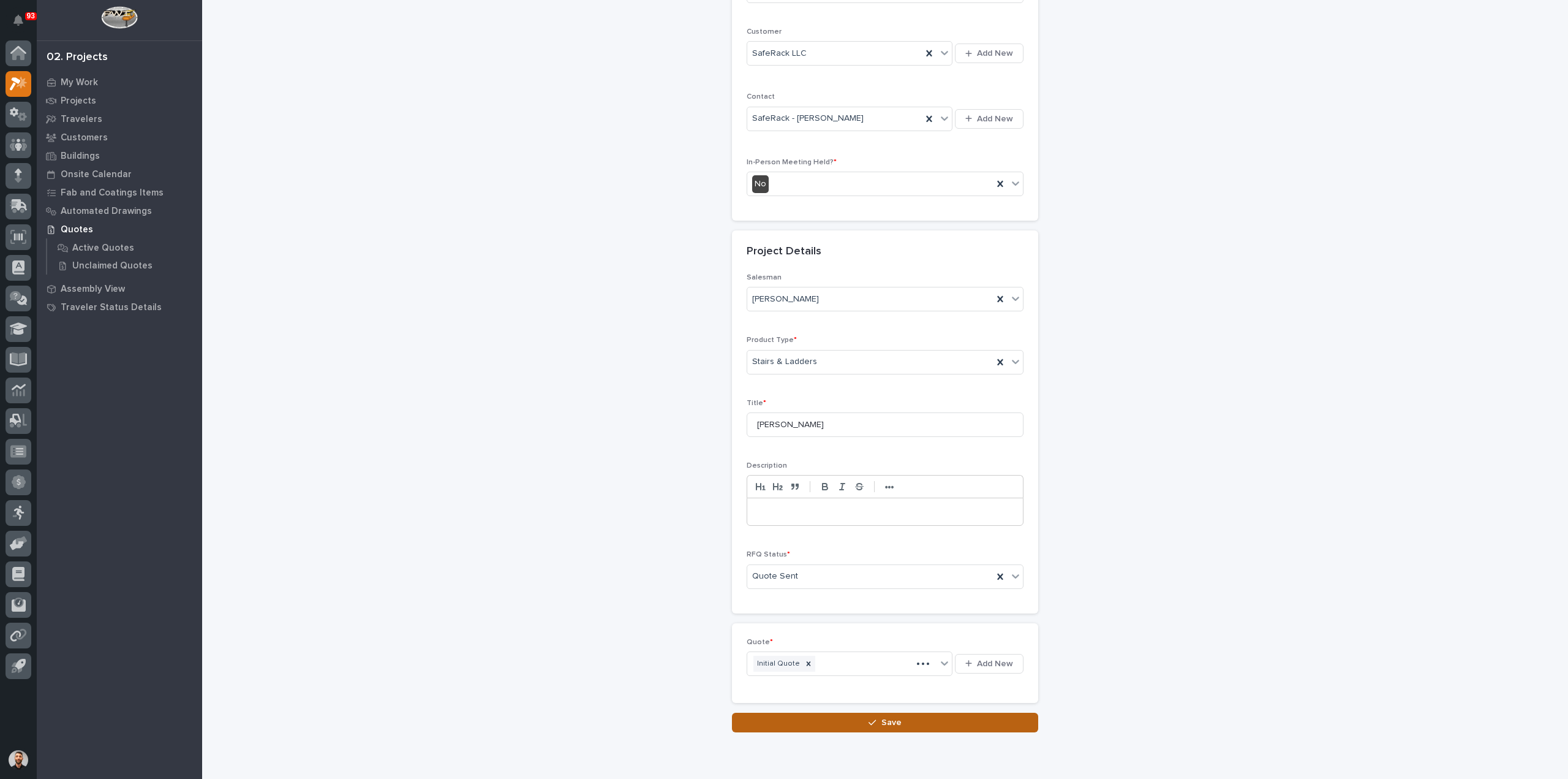
click at [855, 721] on button "Save" at bounding box center [884, 723] width 306 height 20
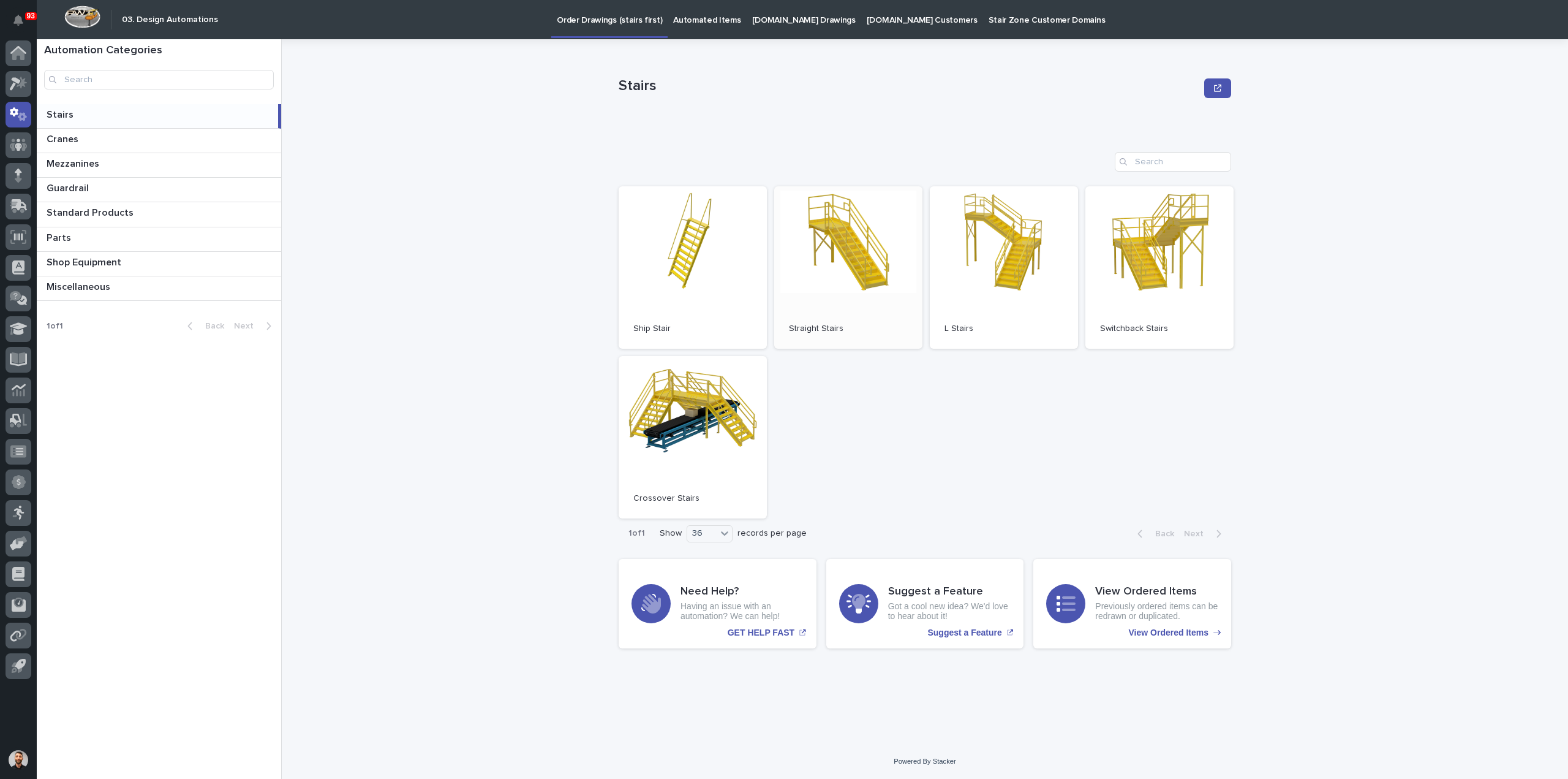
click at [827, 247] on link "Open" at bounding box center [848, 268] width 149 height 163
click at [851, 271] on span "Open" at bounding box center [848, 267] width 22 height 9
click at [861, 315] on link "Open" at bounding box center [848, 268] width 149 height 163
click at [908, 283] on link "Open" at bounding box center [848, 268] width 149 height 163
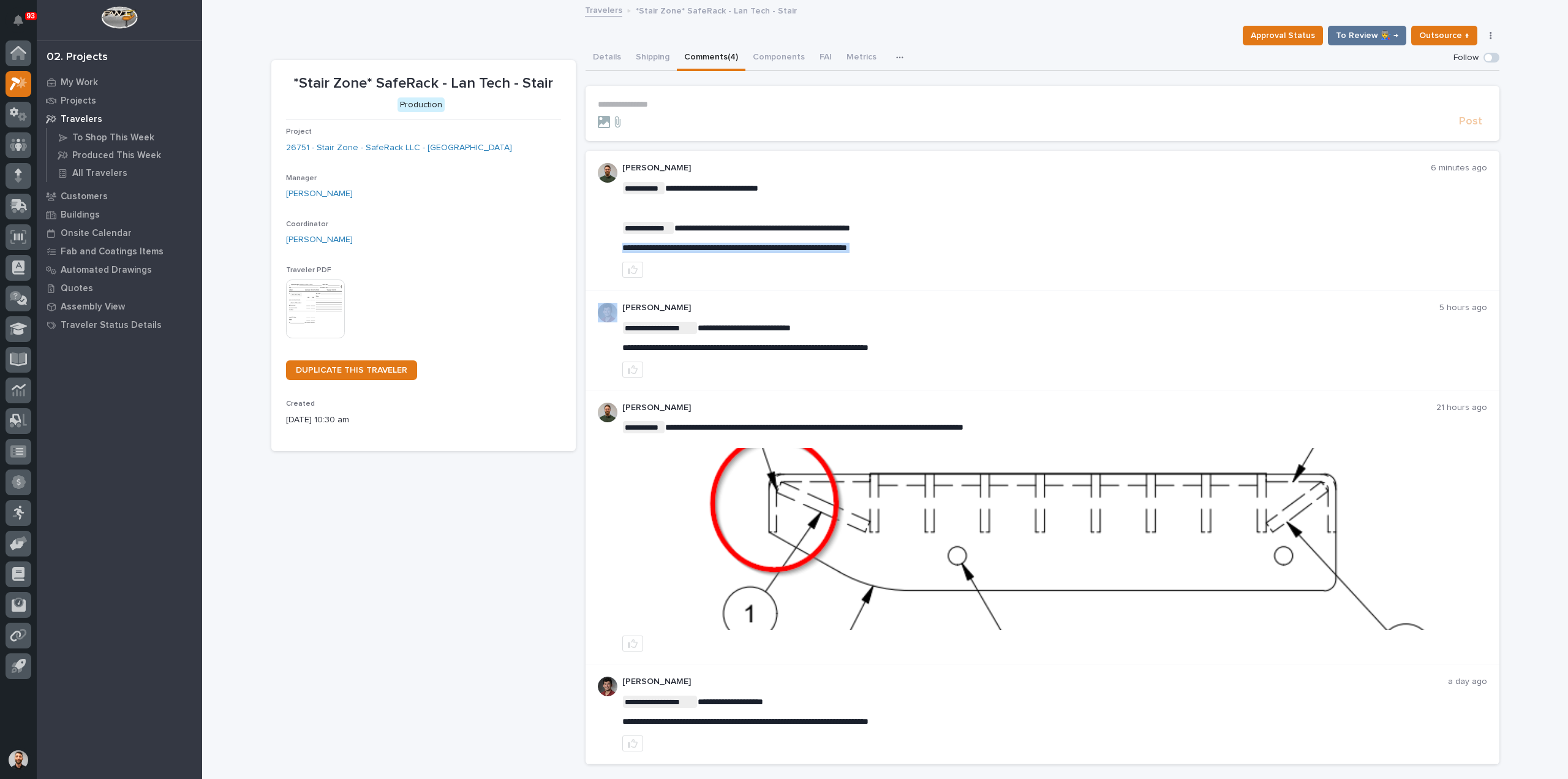
click at [739, 248] on span "**********" at bounding box center [735, 248] width 225 height 9
copy div "**********"
click at [628, 271] on icon "button" at bounding box center [633, 270] width 10 height 9
click at [651, 106] on p "**********" at bounding box center [1042, 104] width 889 height 10
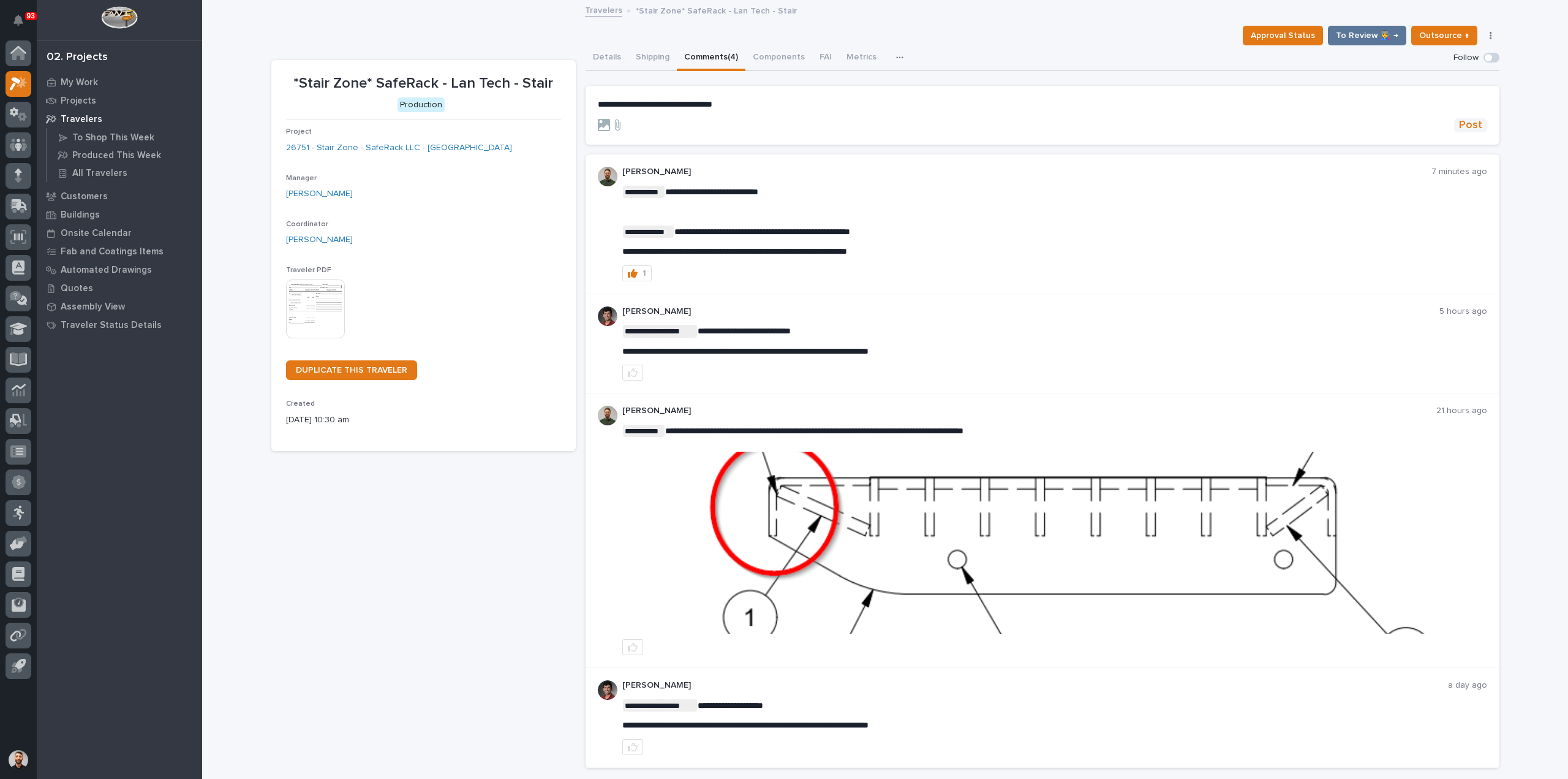
click at [1463, 126] on span "Post" at bounding box center [1470, 125] width 23 height 14
